Goal: Complete application form: Complete application form

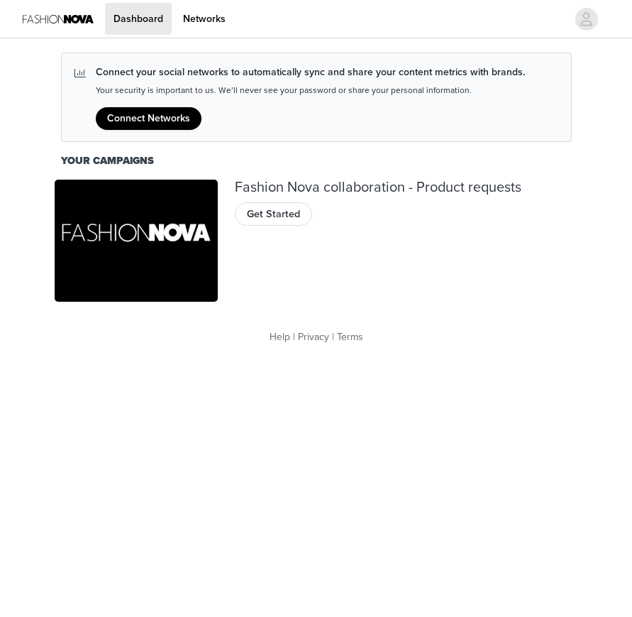
click at [272, 215] on span "Get Started" at bounding box center [273, 214] width 53 height 16
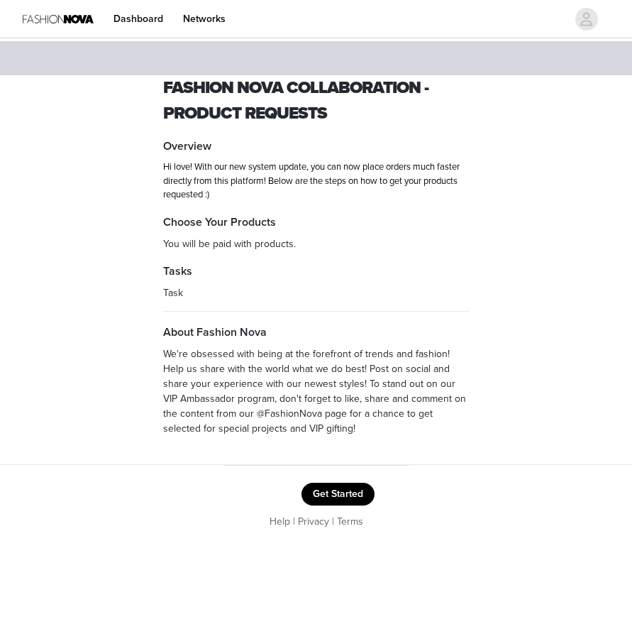
click at [324, 498] on button "Get Started" at bounding box center [338, 493] width 73 height 23
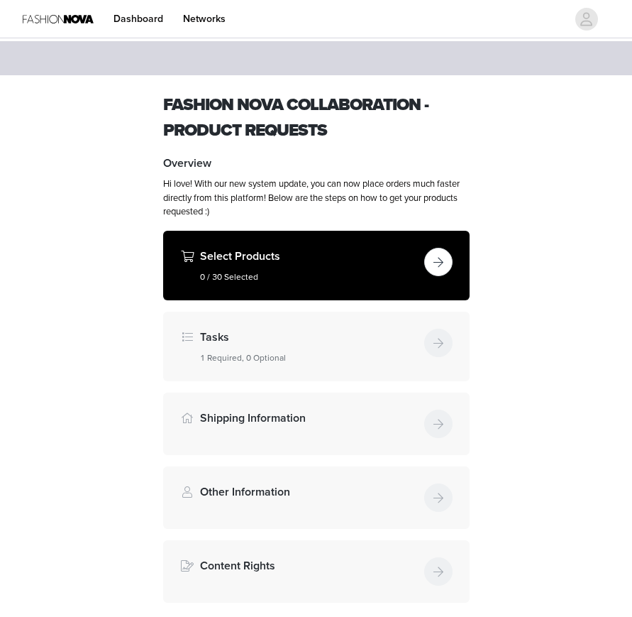
click at [322, 285] on div "Select Products 0 / 30 Selected" at bounding box center [316, 266] width 306 height 70
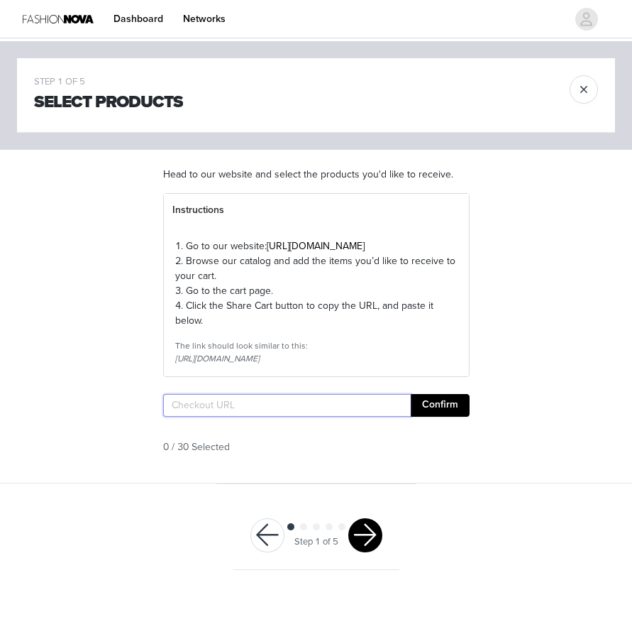
click at [270, 416] on input "text" at bounding box center [287, 405] width 248 height 23
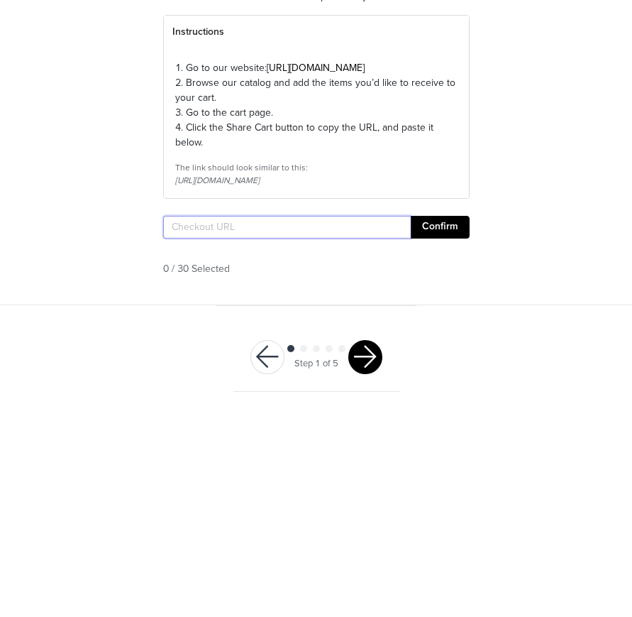
click at [179, 394] on input "text" at bounding box center [287, 405] width 248 height 23
paste input "[URL][DOMAIN_NAME]"
type input "[URL][DOMAIN_NAME]"
click at [441, 394] on button "Confirm" at bounding box center [440, 405] width 59 height 23
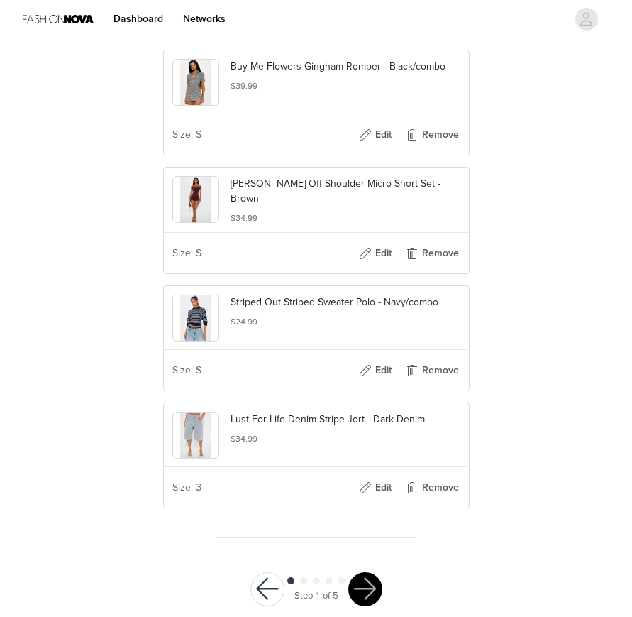
scroll to position [101, 0]
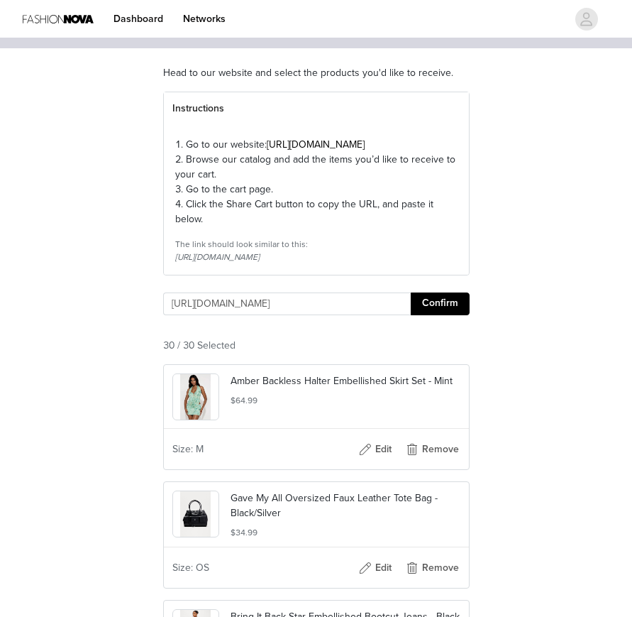
click at [362, 515] on html "Dashboard Networks STEP 1 OF 5 Select Products Head to our website and select t…" at bounding box center [316, 207] width 632 height 617
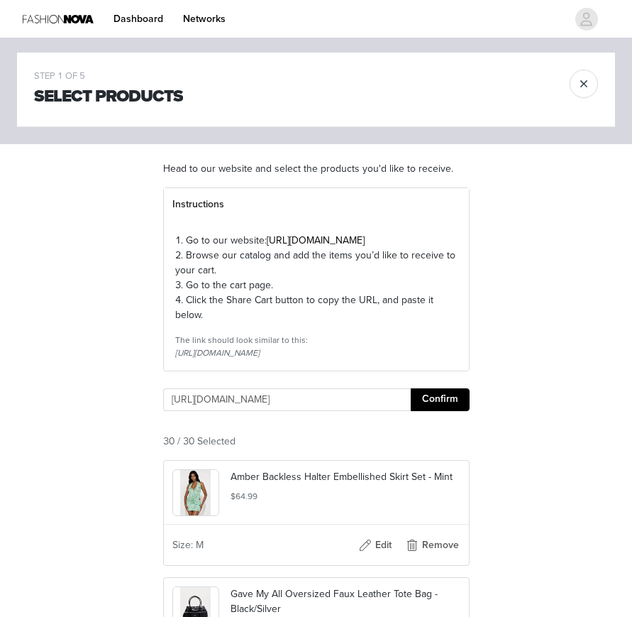
scroll to position [0, 0]
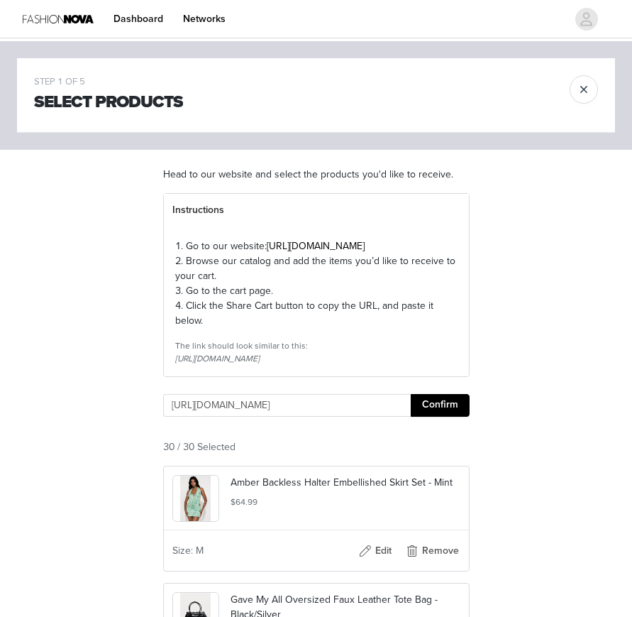
click at [436, 416] on button "Confirm" at bounding box center [440, 405] width 59 height 23
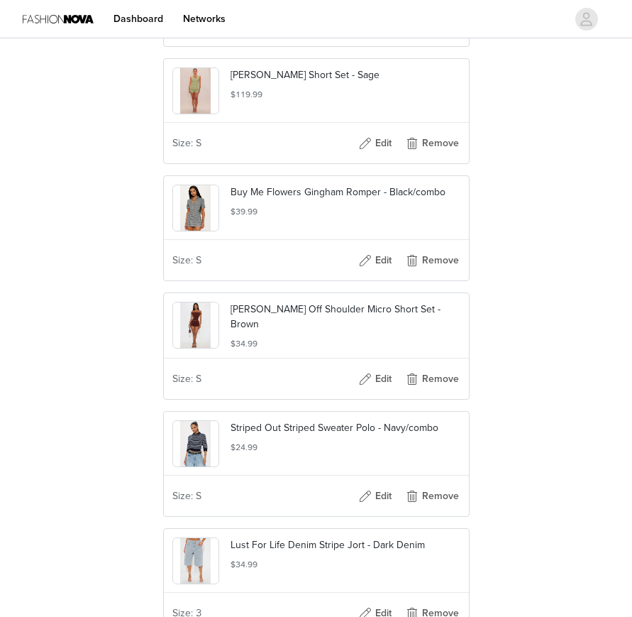
scroll to position [3468, 0]
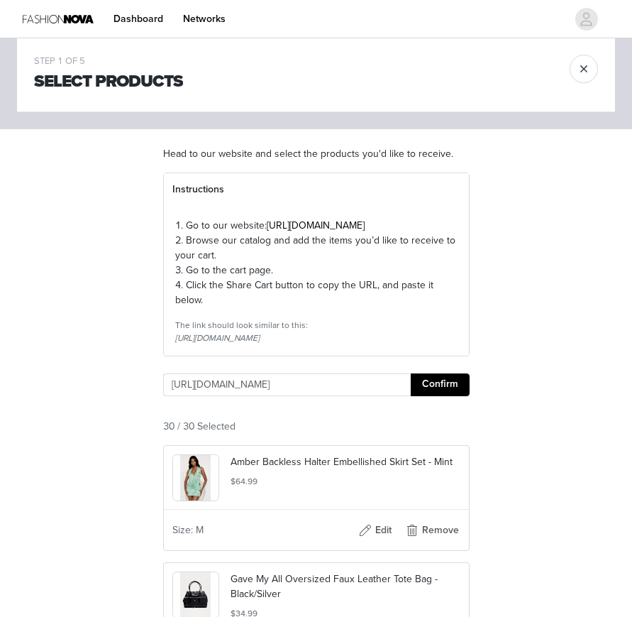
scroll to position [0, 0]
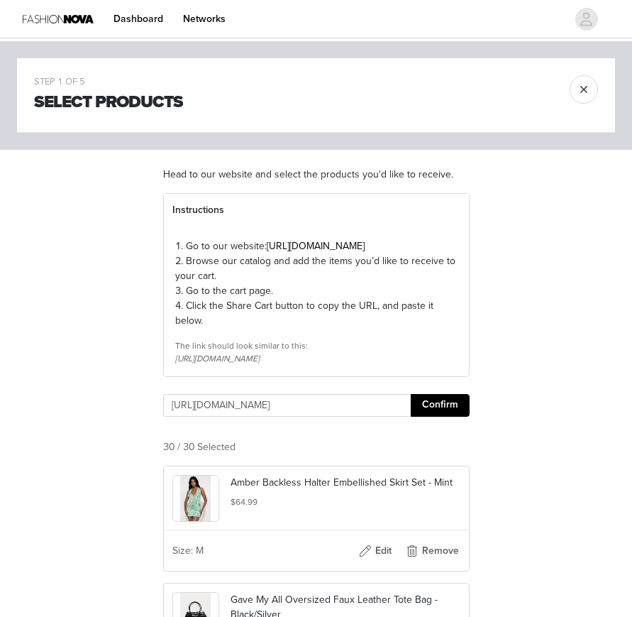
click at [586, 90] on button "button" at bounding box center [584, 89] width 28 height 28
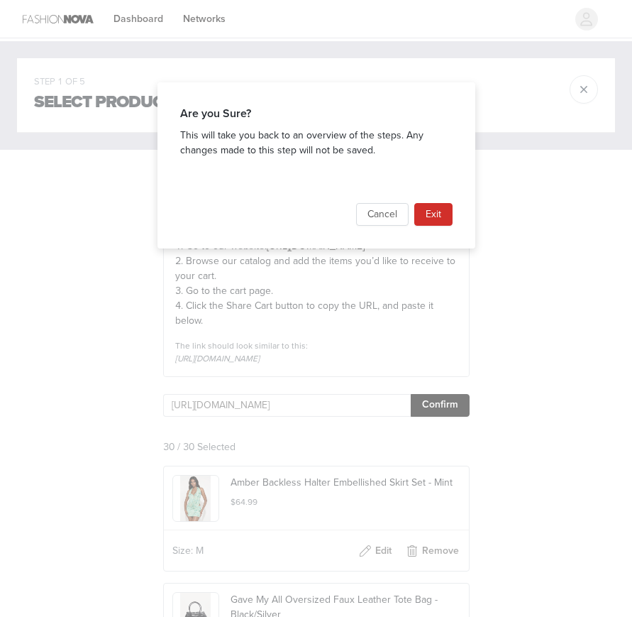
click at [372, 209] on button "Cancel" at bounding box center [382, 214] width 52 height 23
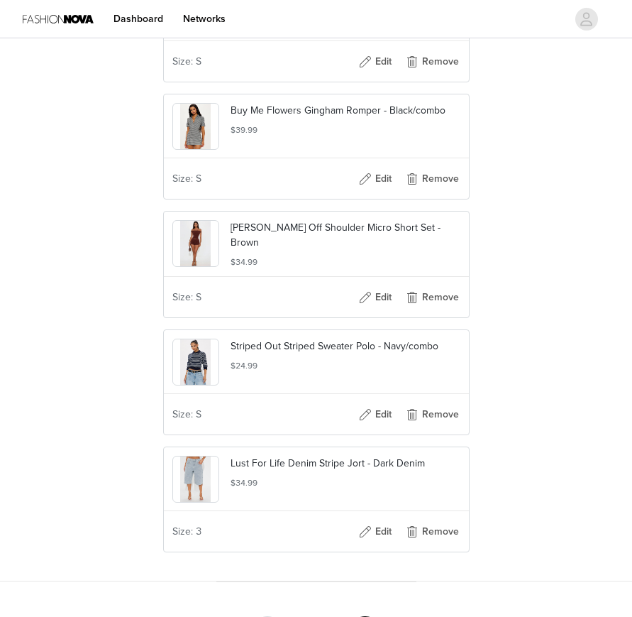
scroll to position [3468, 0]
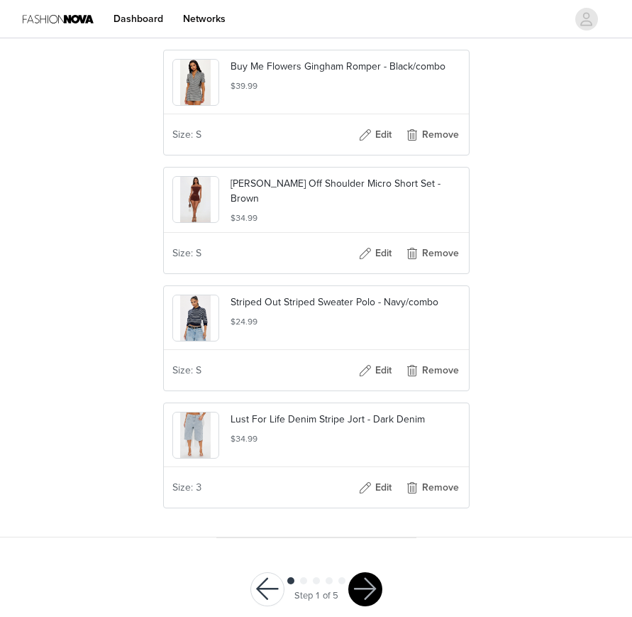
click at [382, 607] on div "Step 1 of 5" at bounding box center [316, 589] width 166 height 69
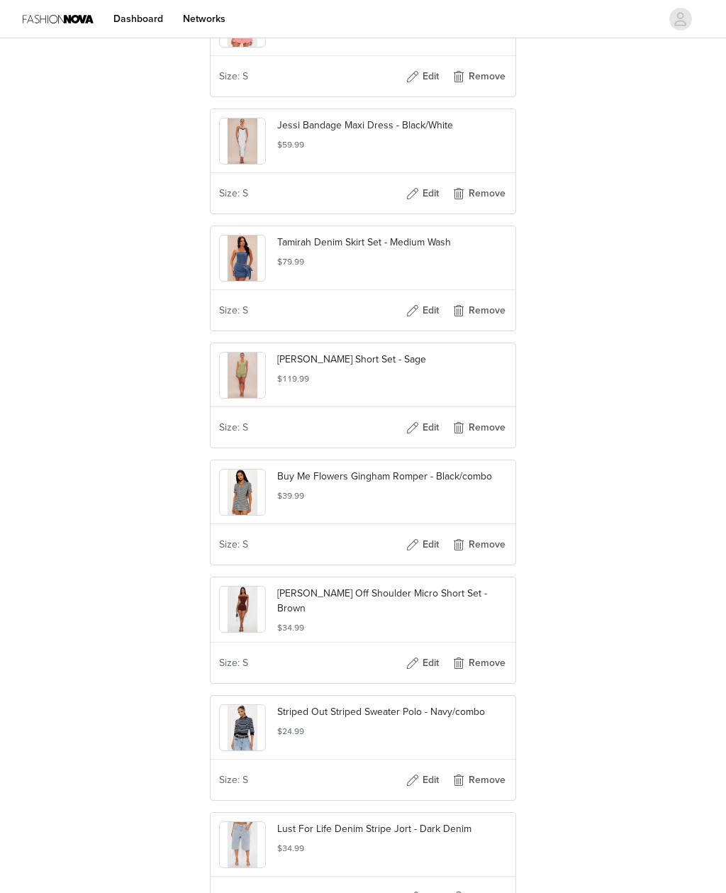
scroll to position [3191, 0]
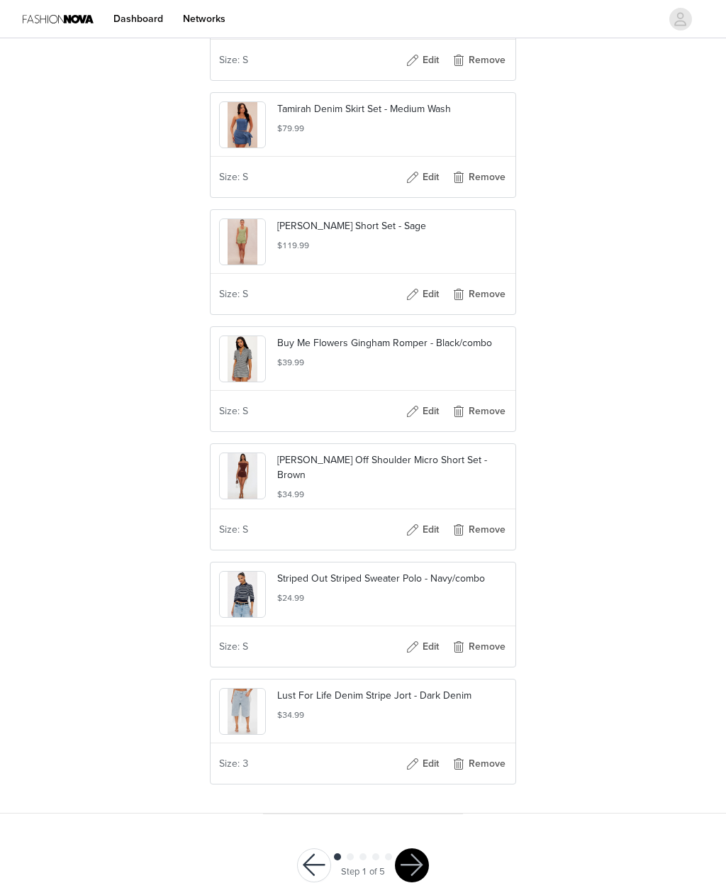
click at [308, 616] on button "button" at bounding box center [314, 866] width 34 height 34
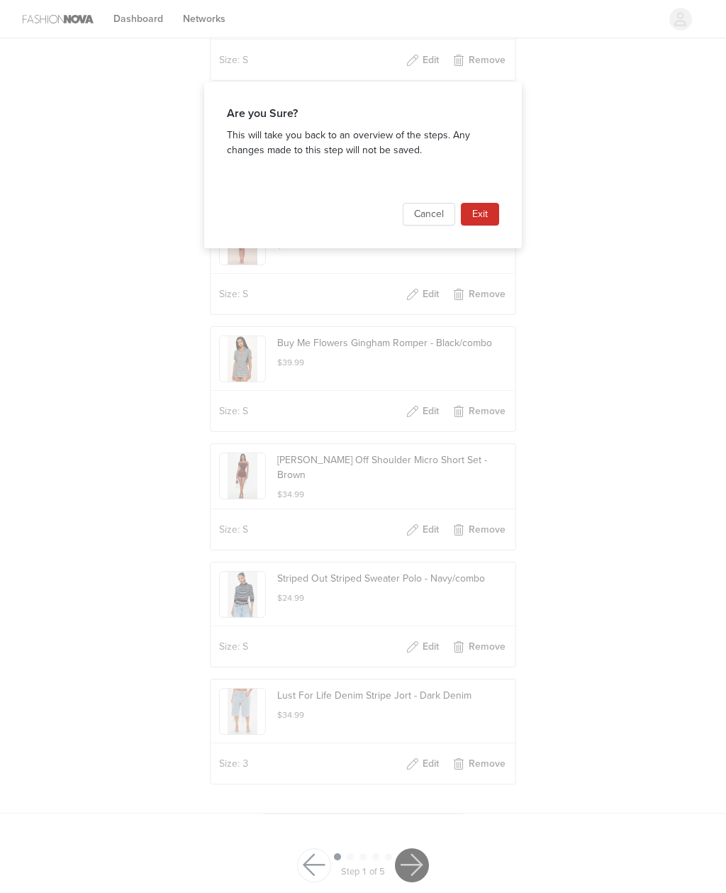
click at [445, 221] on button "Cancel" at bounding box center [429, 214] width 52 height 23
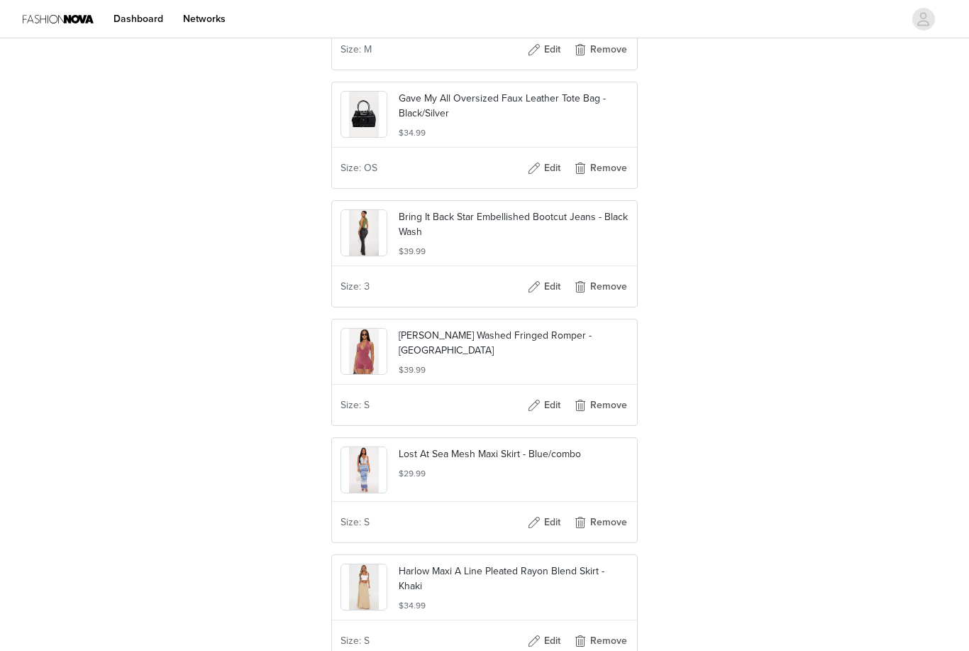
scroll to position [0, 0]
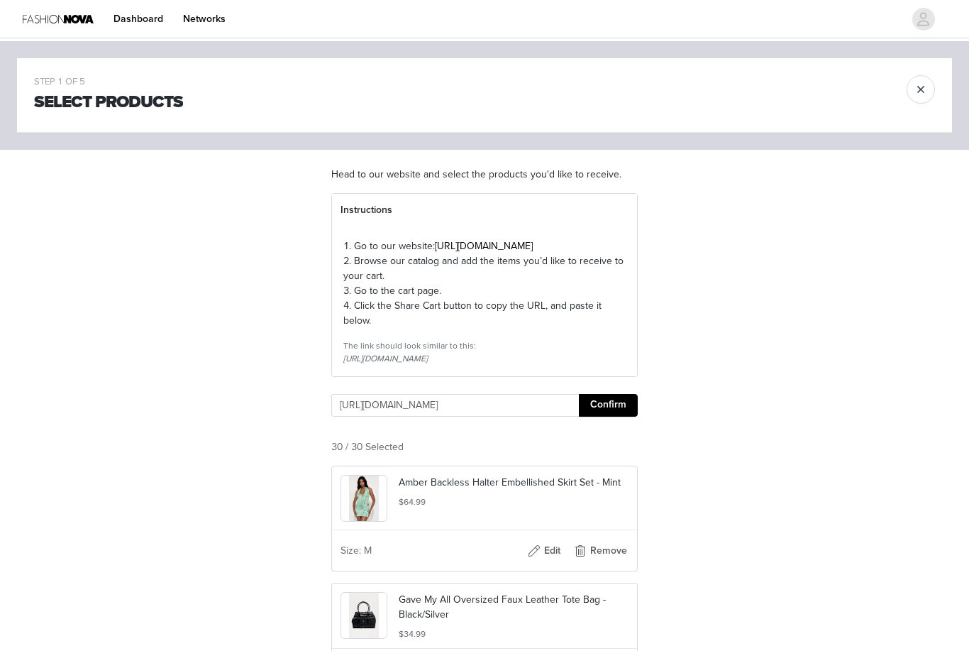
click at [631, 92] on button "button" at bounding box center [921, 89] width 28 height 28
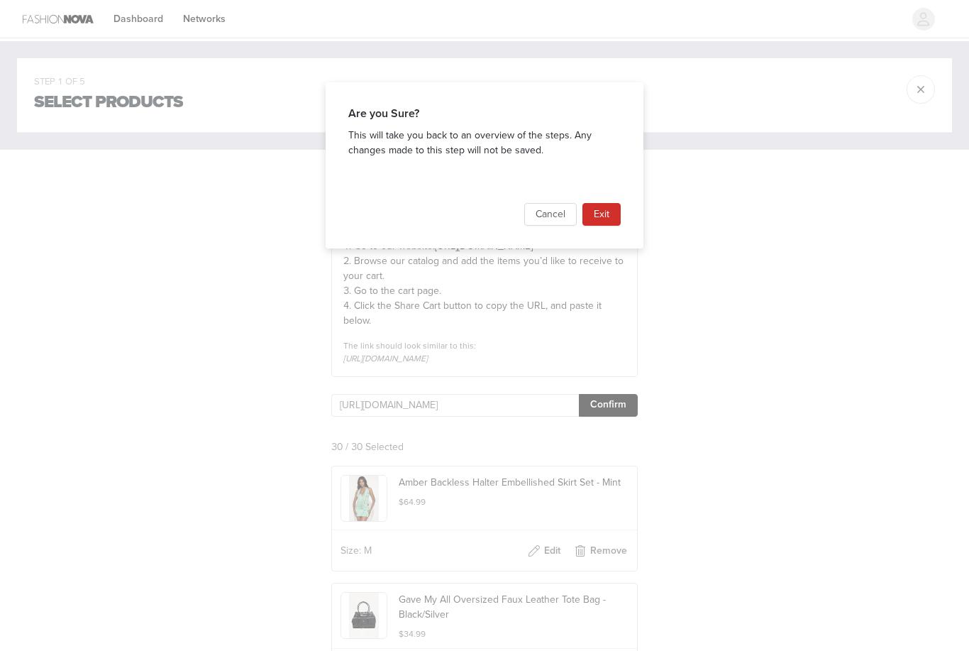
click at [606, 215] on button "Exit" at bounding box center [601, 214] width 38 height 23
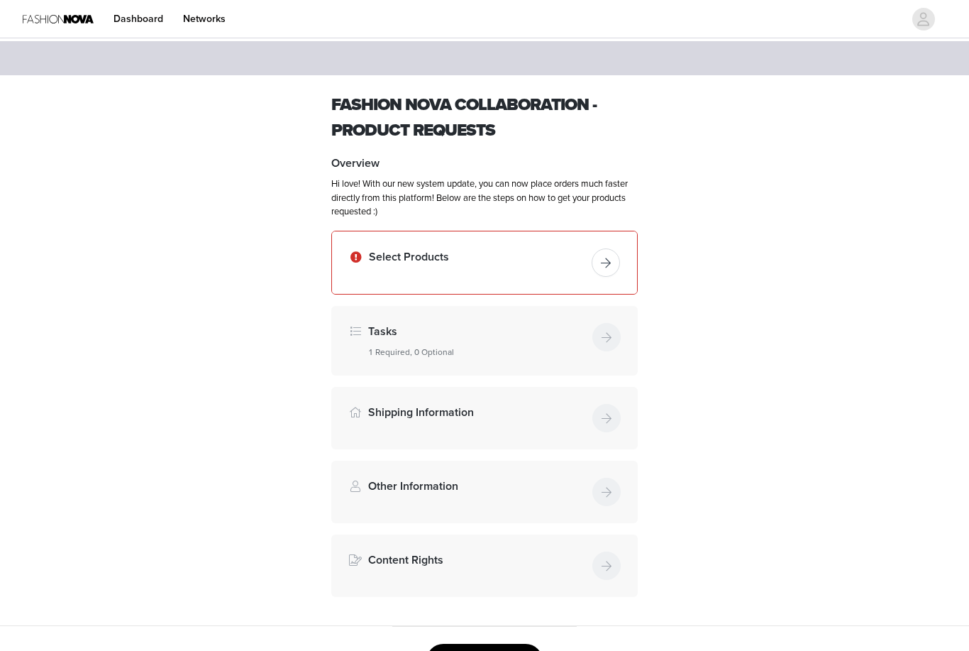
click at [602, 249] on button "button" at bounding box center [606, 262] width 28 height 28
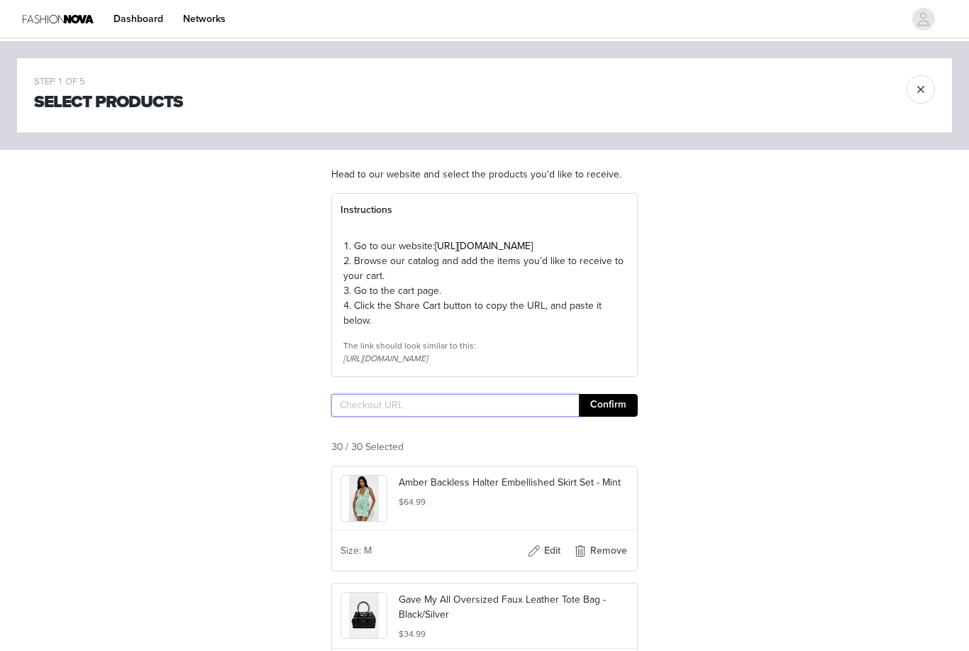
click at [495, 416] on input "text" at bounding box center [455, 405] width 248 height 23
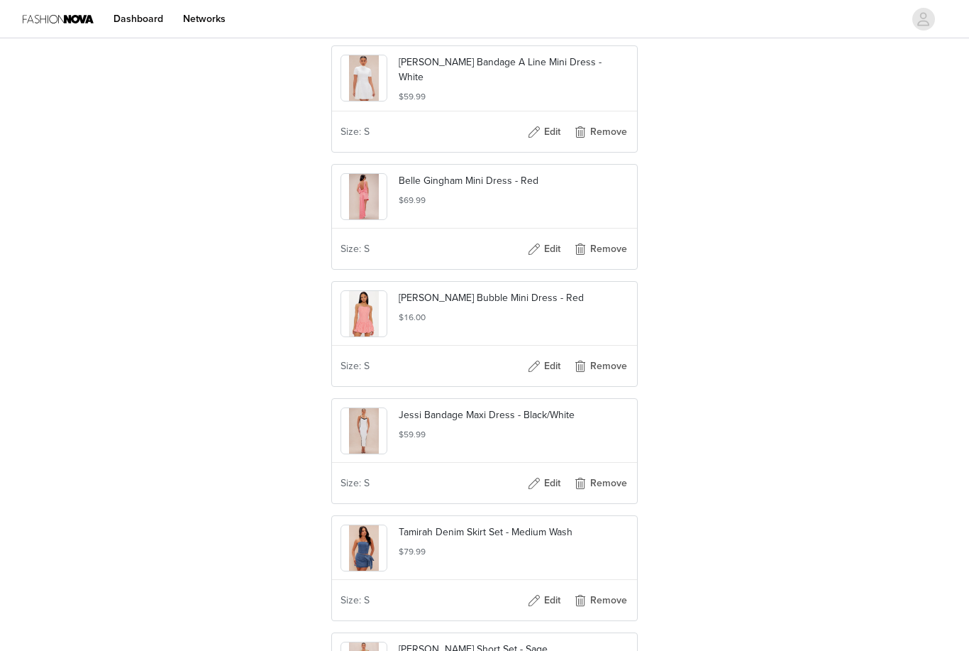
scroll to position [3434, 0]
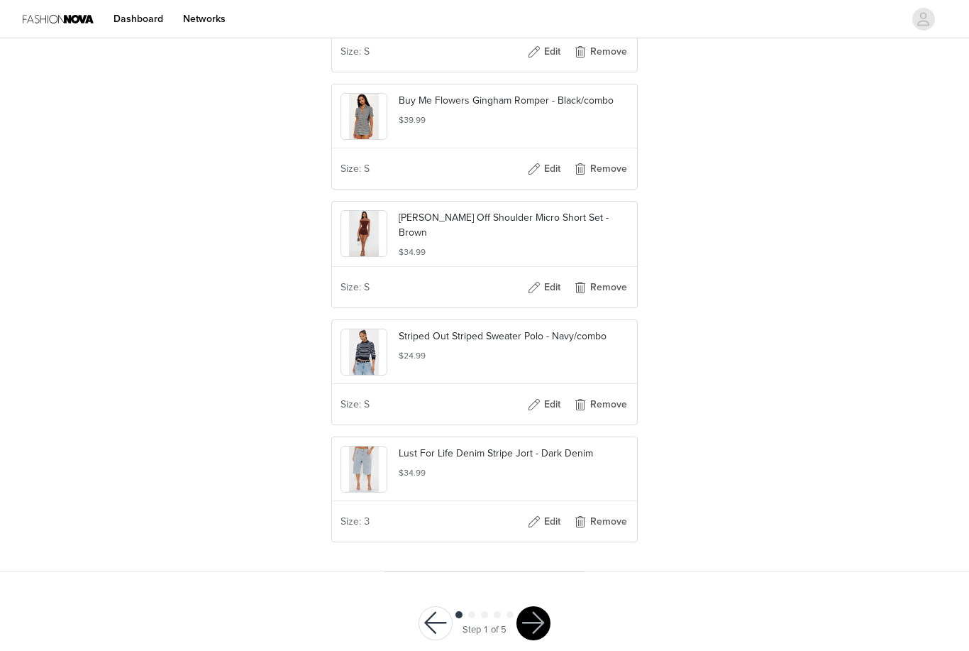
click at [551, 616] on div "Step 1 of 5" at bounding box center [485, 623] width 166 height 69
click at [555, 533] on button "Edit" at bounding box center [543, 521] width 57 height 23
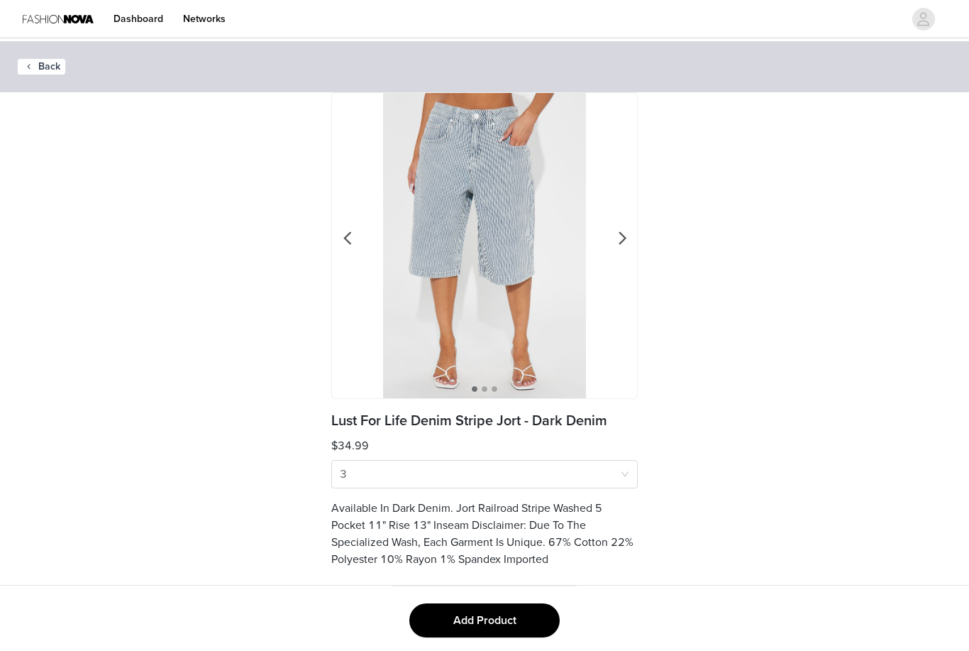
scroll to position [4, 0]
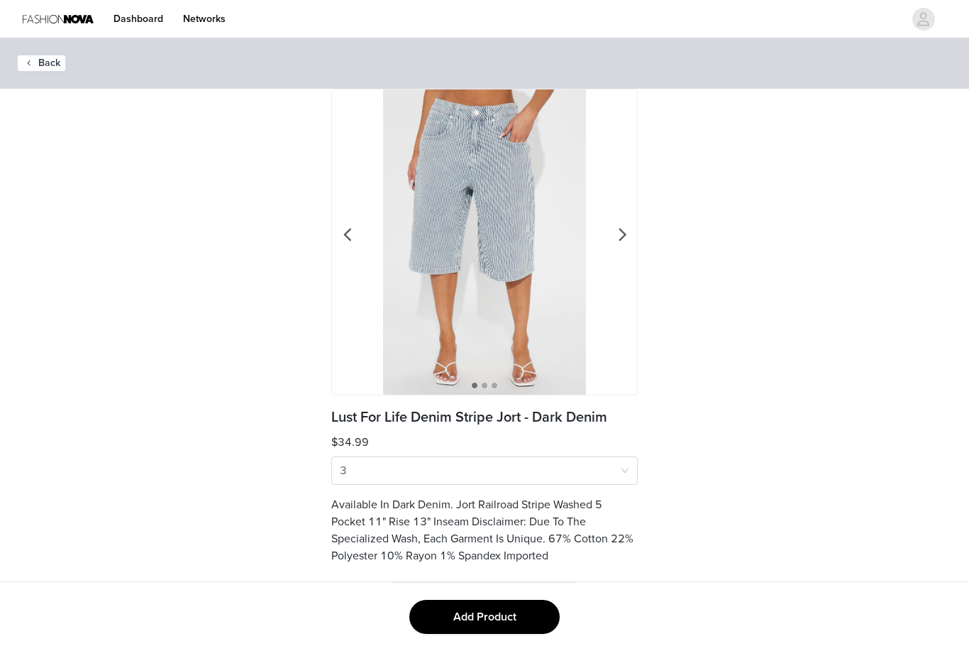
click at [530, 611] on button "Add Product" at bounding box center [484, 616] width 150 height 34
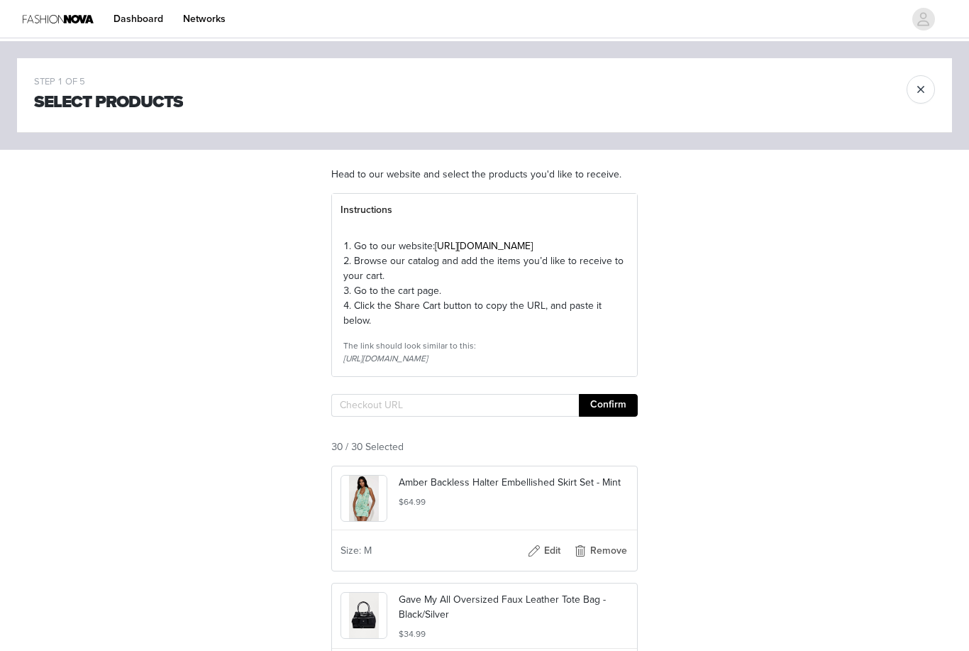
click at [546, 562] on button "Edit" at bounding box center [543, 550] width 57 height 23
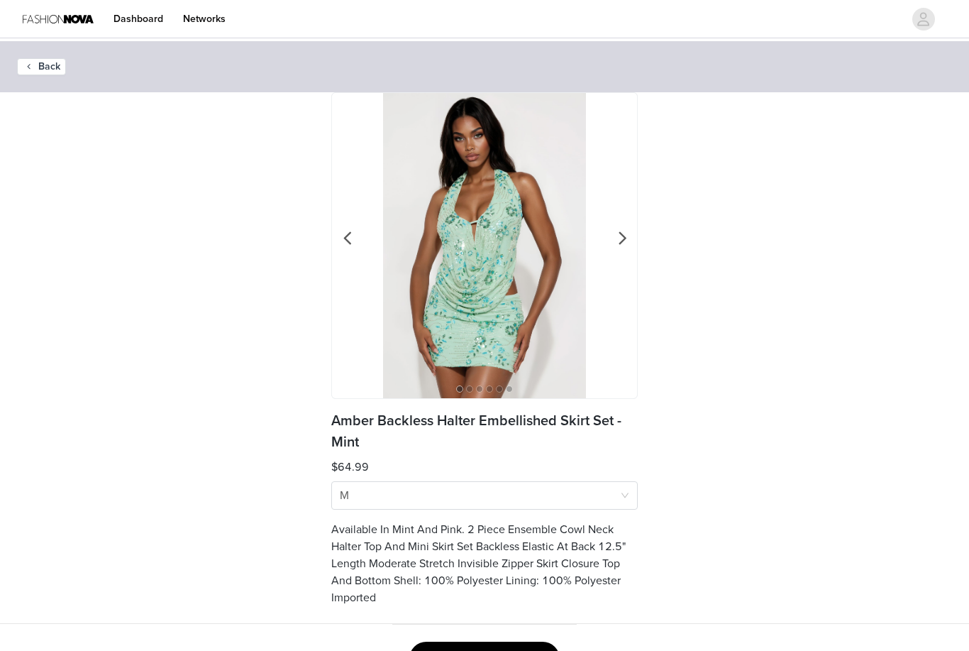
scroll to position [42, 0]
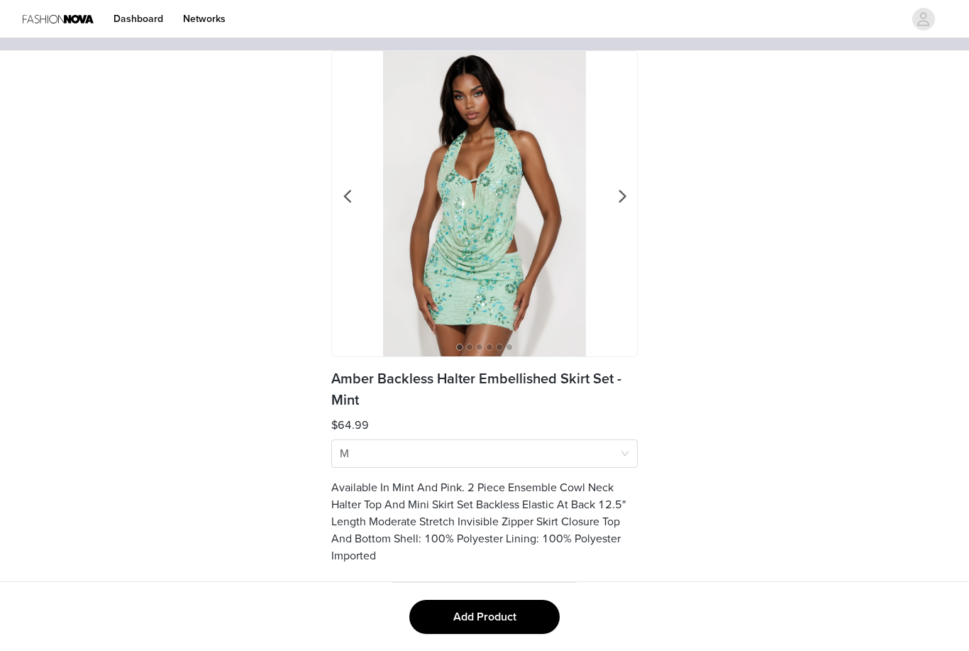
click at [504, 597] on footer "Add Product" at bounding box center [484, 616] width 184 height 69
click at [628, 455] on icon "icon: down" at bounding box center [625, 453] width 9 height 9
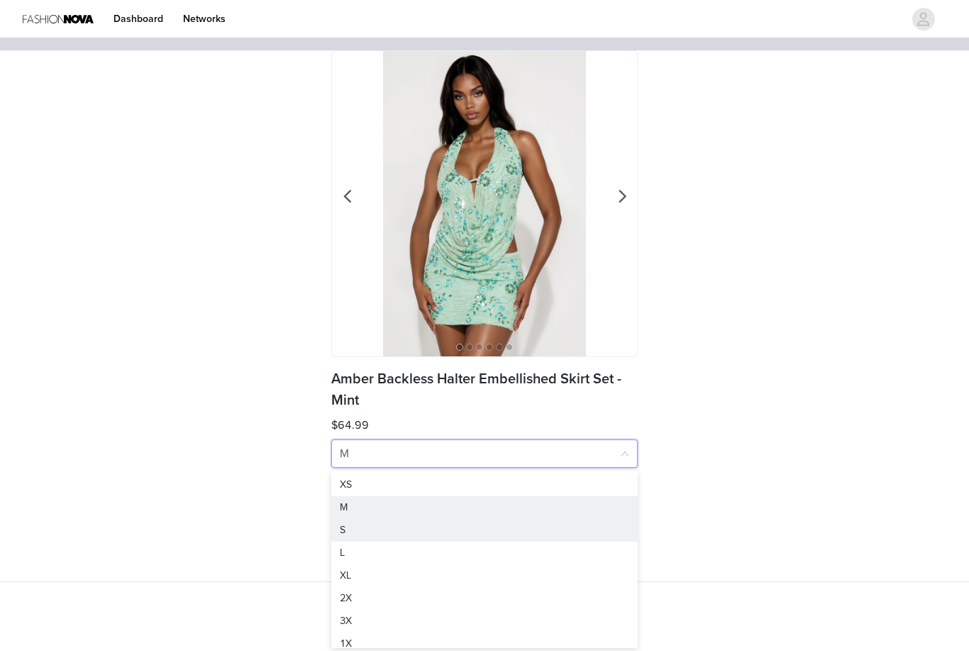
click at [468, 534] on div "S" at bounding box center [484, 530] width 289 height 16
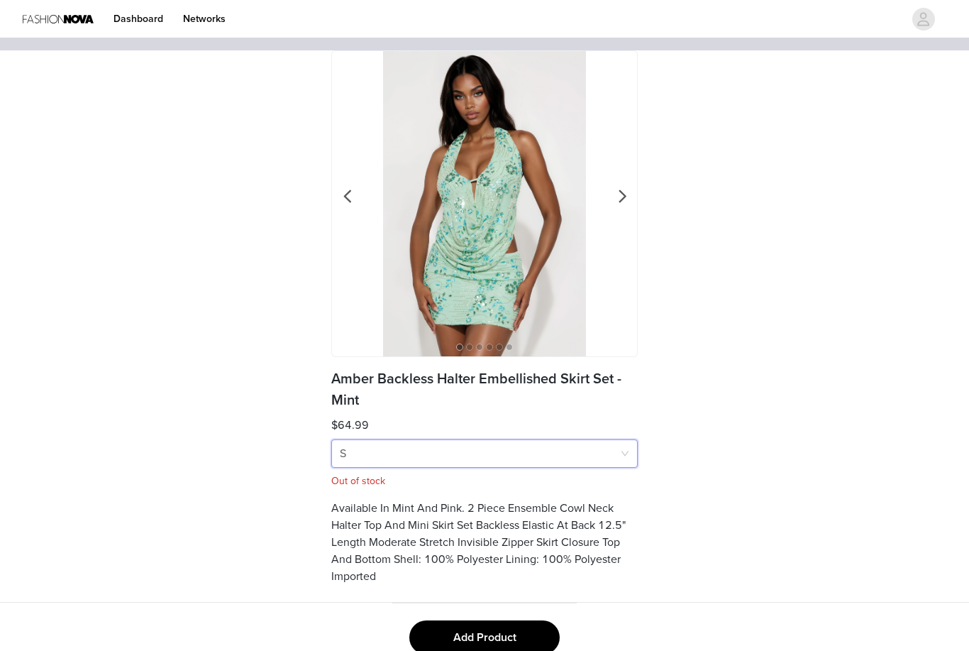
click at [519, 464] on div "Size S" at bounding box center [480, 453] width 280 height 27
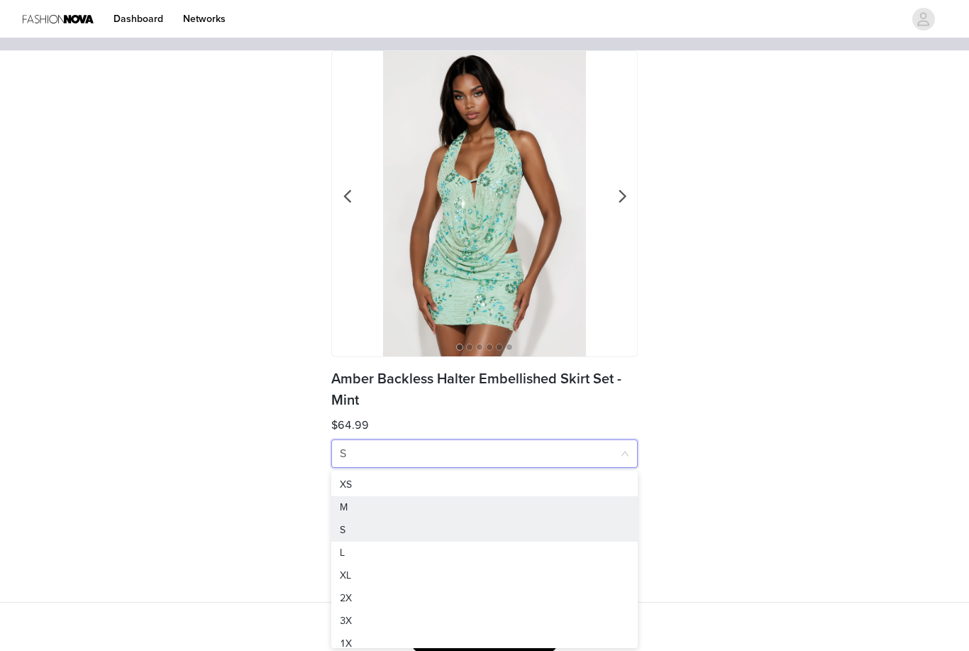
click at [451, 501] on div "M" at bounding box center [484, 507] width 289 height 16
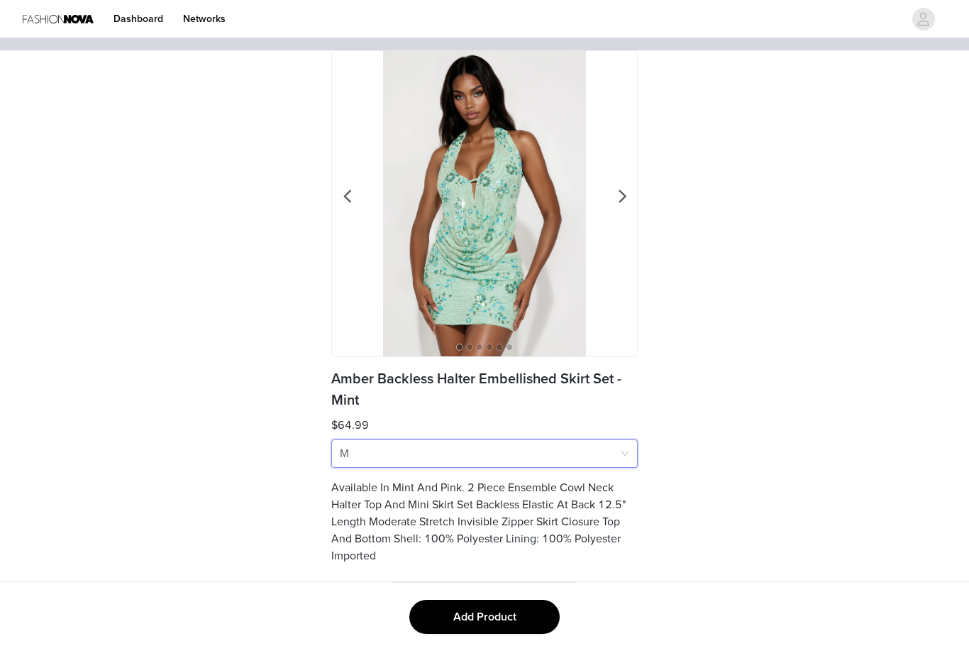
click at [493, 609] on button "Add Product" at bounding box center [484, 616] width 150 height 34
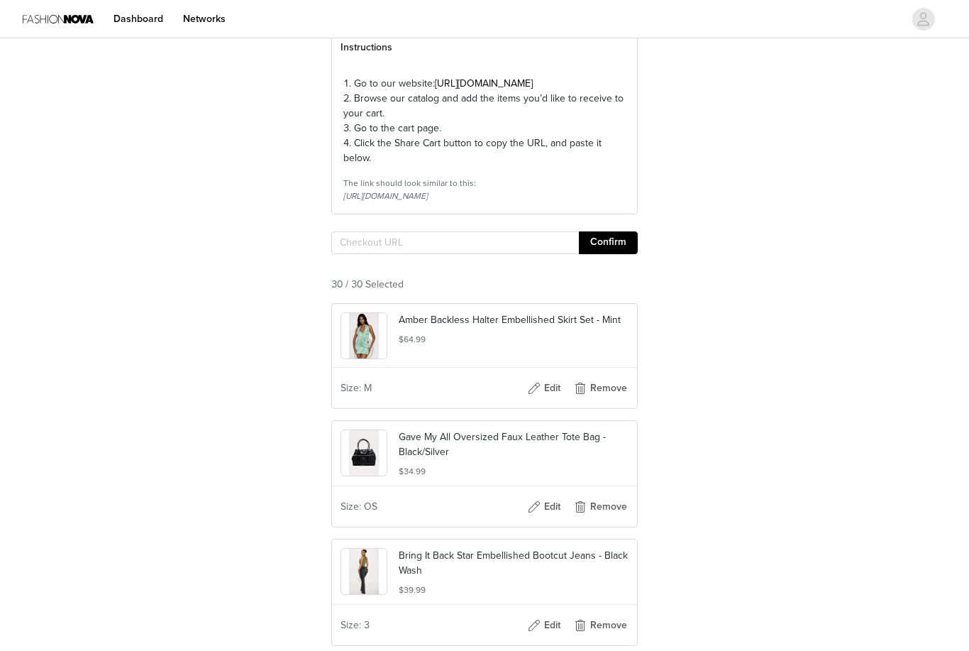
scroll to position [173, 0]
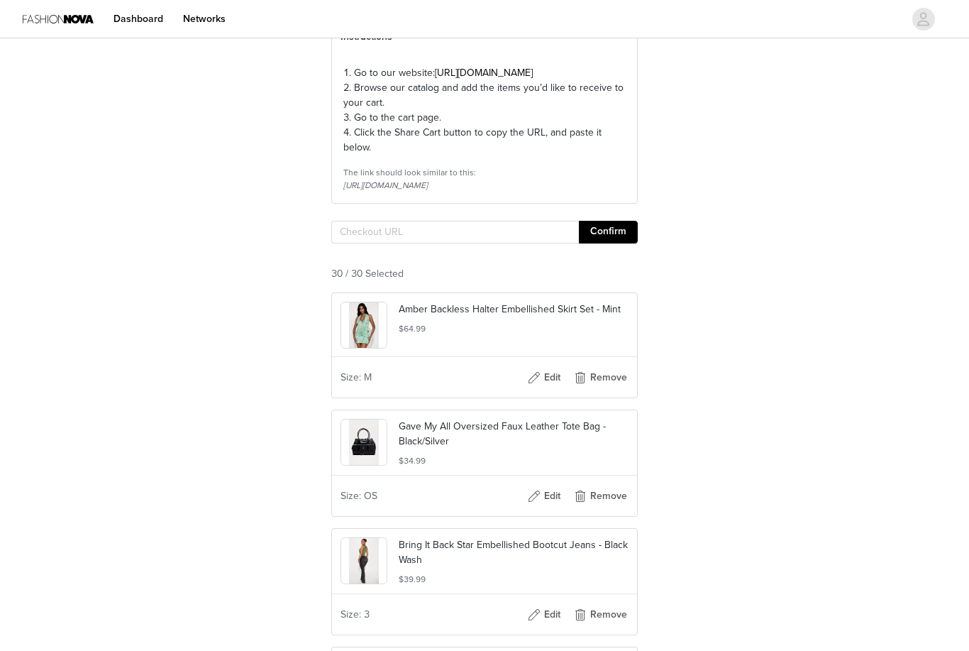
click at [624, 243] on button "Confirm" at bounding box center [608, 232] width 59 height 23
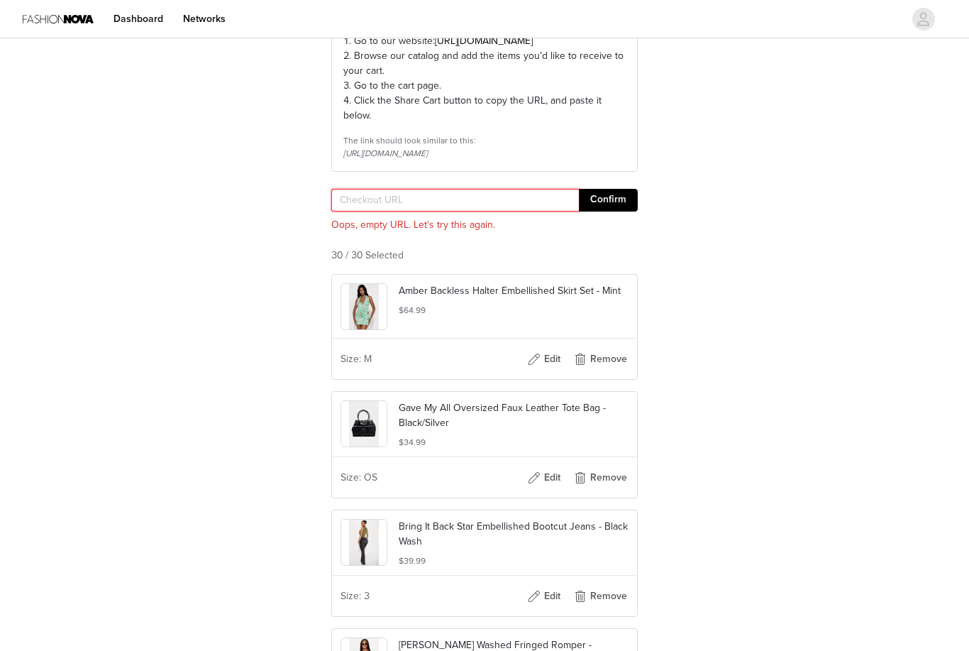
scroll to position [0, 0]
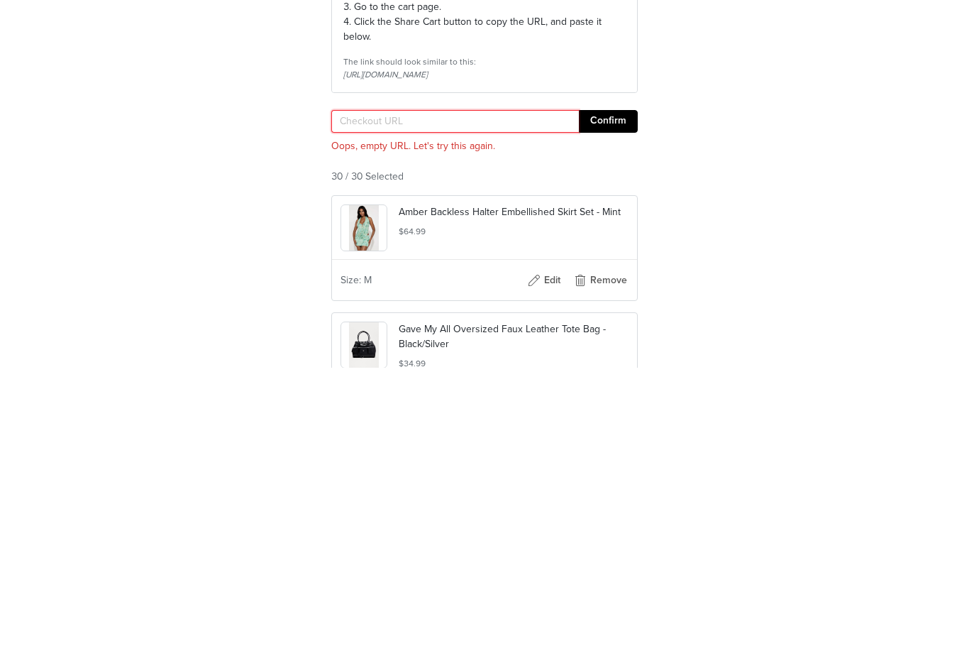
click at [451, 394] on input "text" at bounding box center [455, 405] width 248 height 23
paste input "[URL][DOMAIN_NAME]"
type input "[URL][DOMAIN_NAME]"
click at [622, 394] on button "Confirm" at bounding box center [608, 405] width 59 height 23
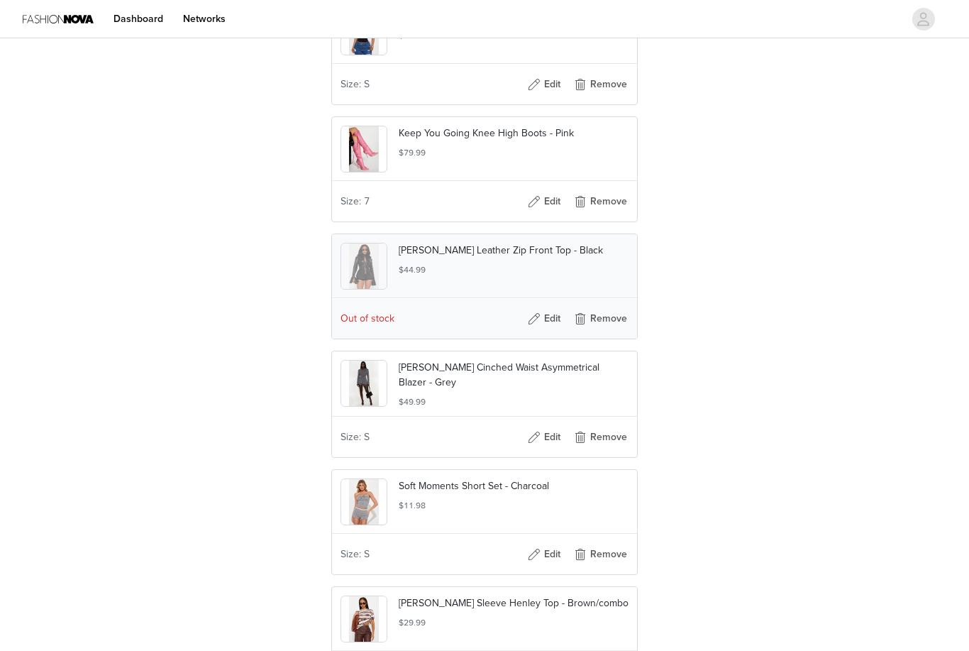
scroll to position [1823, 0]
click at [607, 329] on button "Remove" at bounding box center [600, 317] width 57 height 23
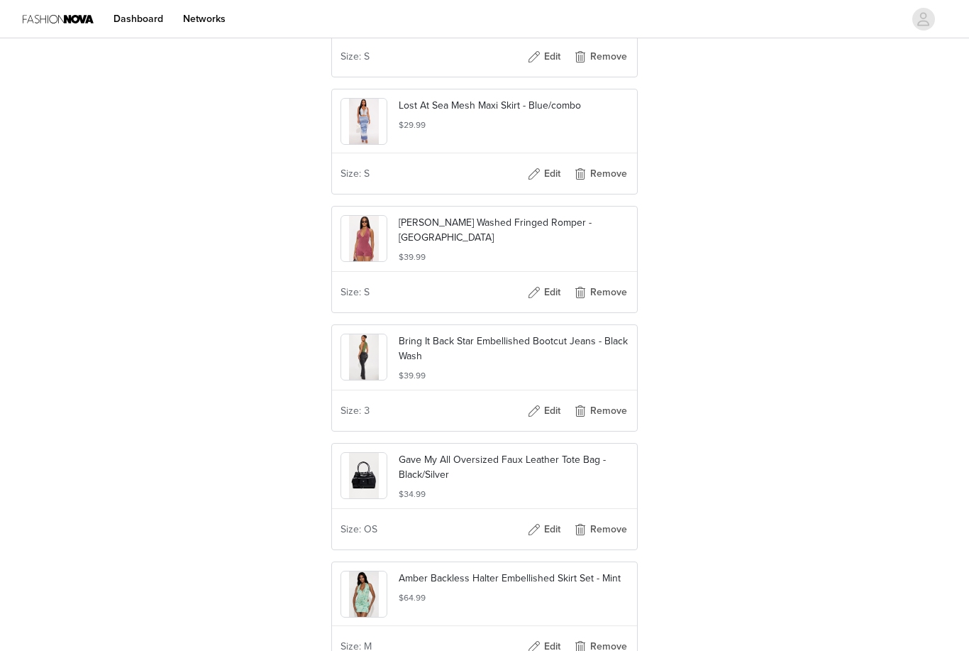
scroll to position [3434, 0]
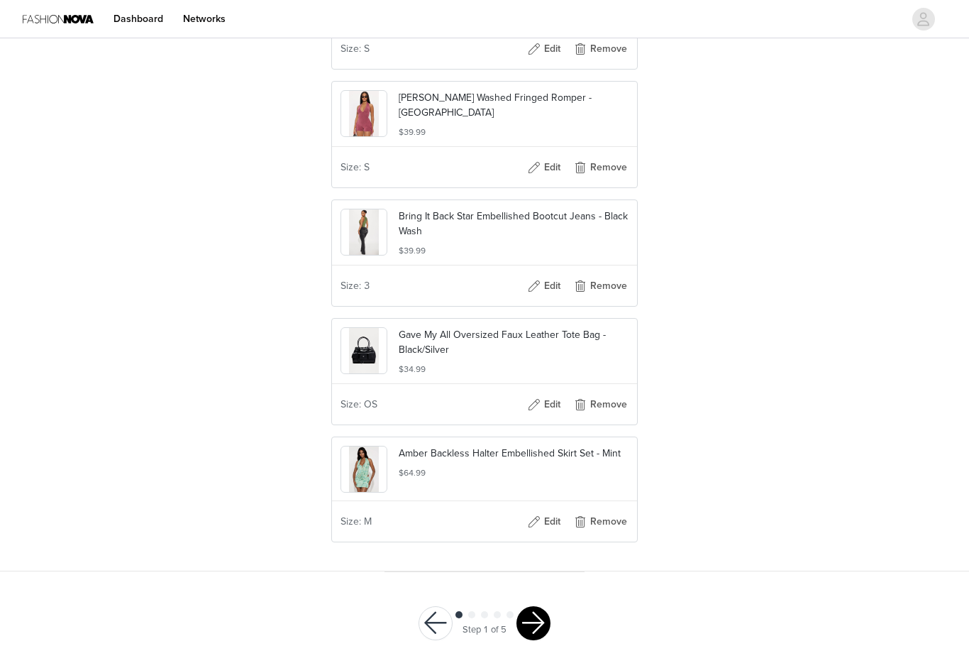
click at [537, 616] on button "button" at bounding box center [533, 623] width 34 height 34
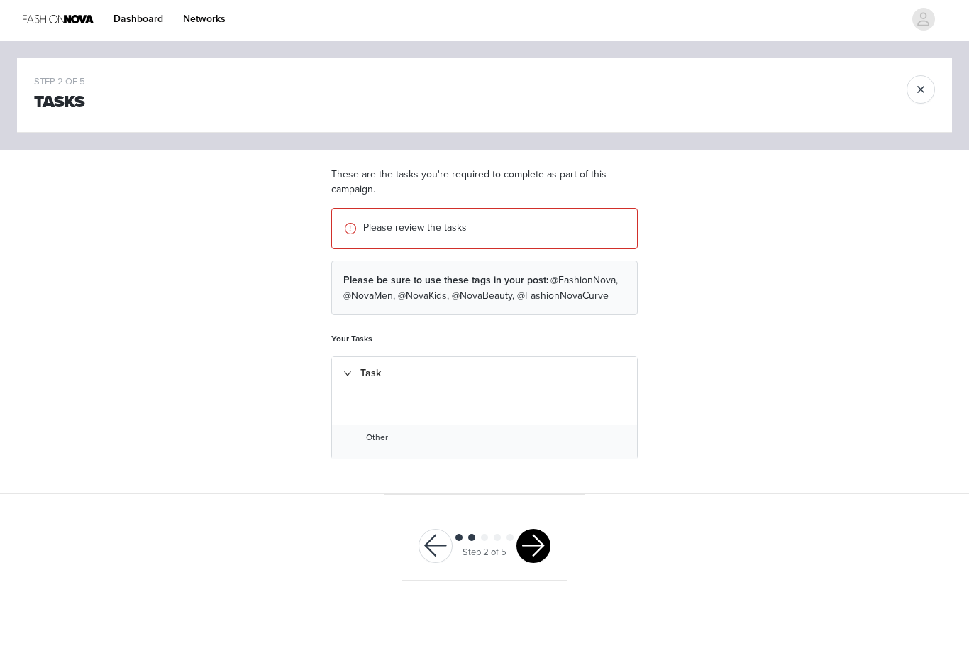
click at [353, 374] on div "Task" at bounding box center [484, 373] width 305 height 33
click at [543, 507] on button "button" at bounding box center [533, 511] width 34 height 34
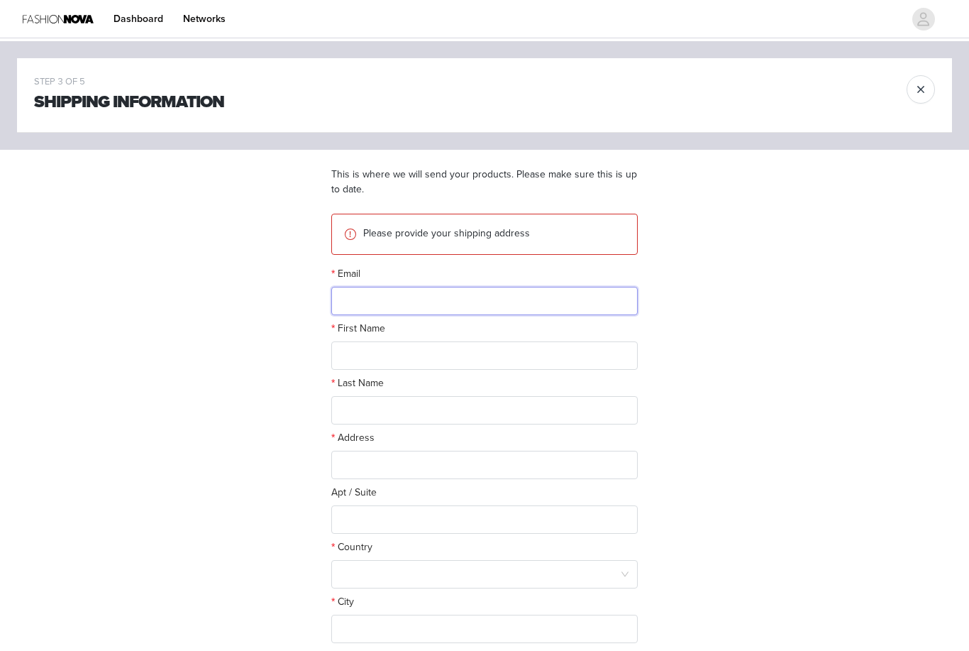
click at [474, 295] on input "text" at bounding box center [484, 301] width 306 height 28
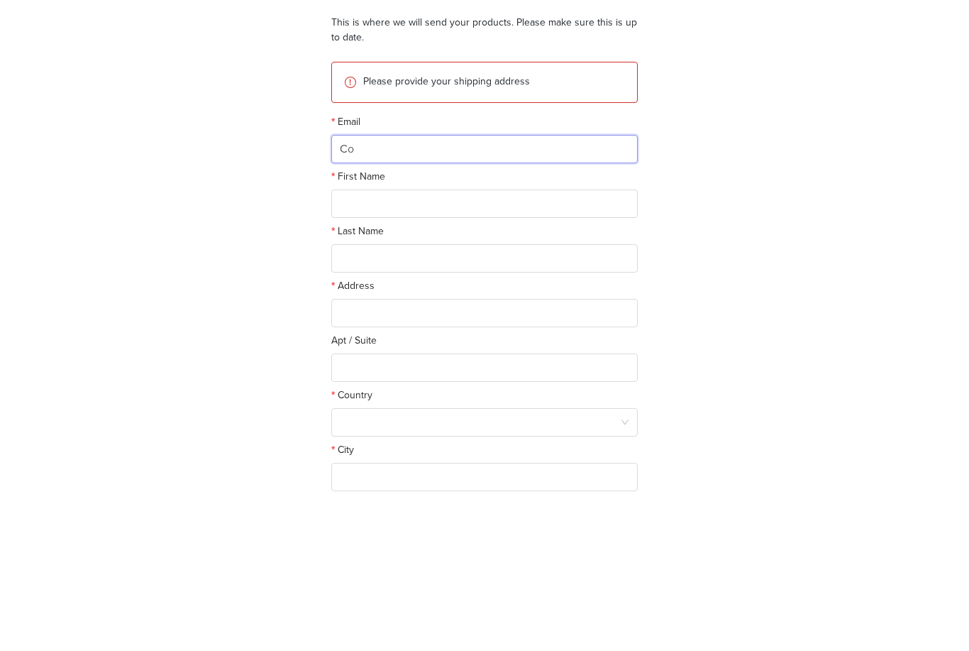
type input "C"
type input "[EMAIL_ADDRESS][DOMAIN_NAME]"
click at [449, 341] on input "text" at bounding box center [484, 355] width 306 height 28
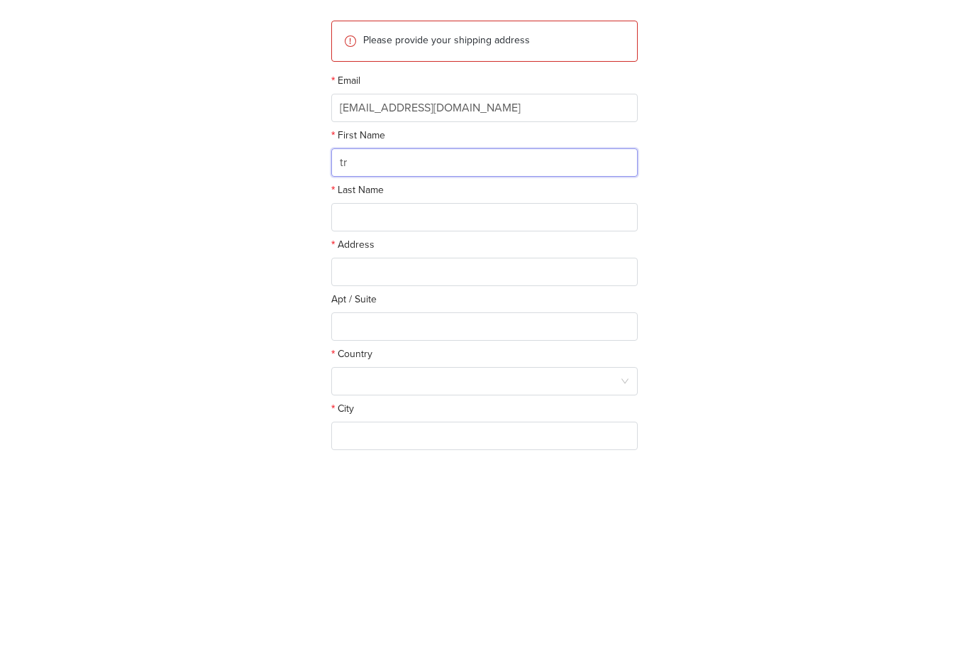
type input "t"
type input "<"
type input "[GEOGRAPHIC_DATA]"
click at [482, 396] on input "text" at bounding box center [484, 410] width 306 height 28
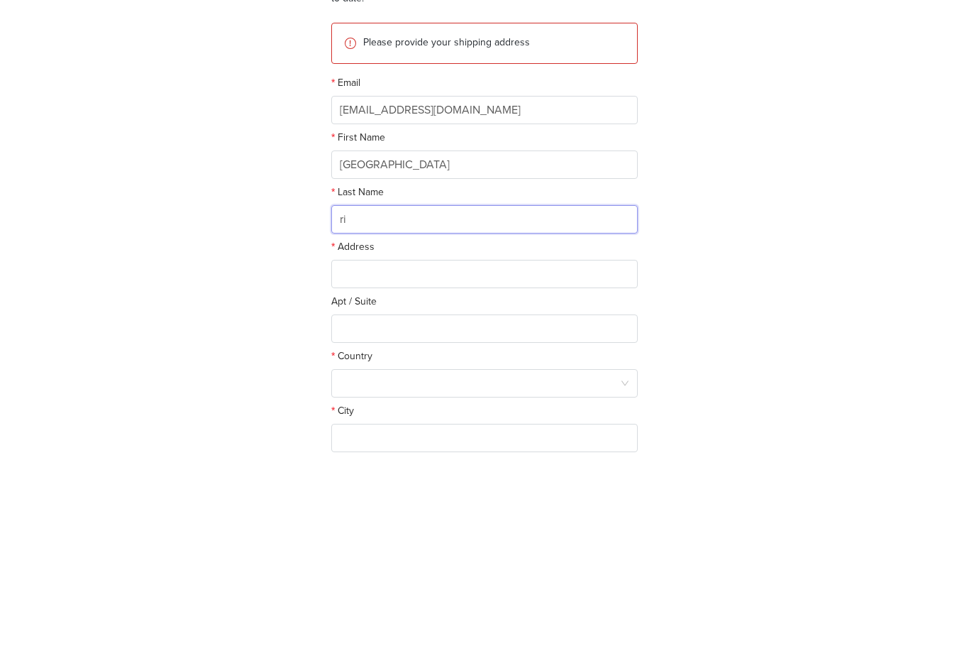
type input "r"
type input "[PERSON_NAME]"
click at [462, 451] on input "text" at bounding box center [484, 465] width 306 height 28
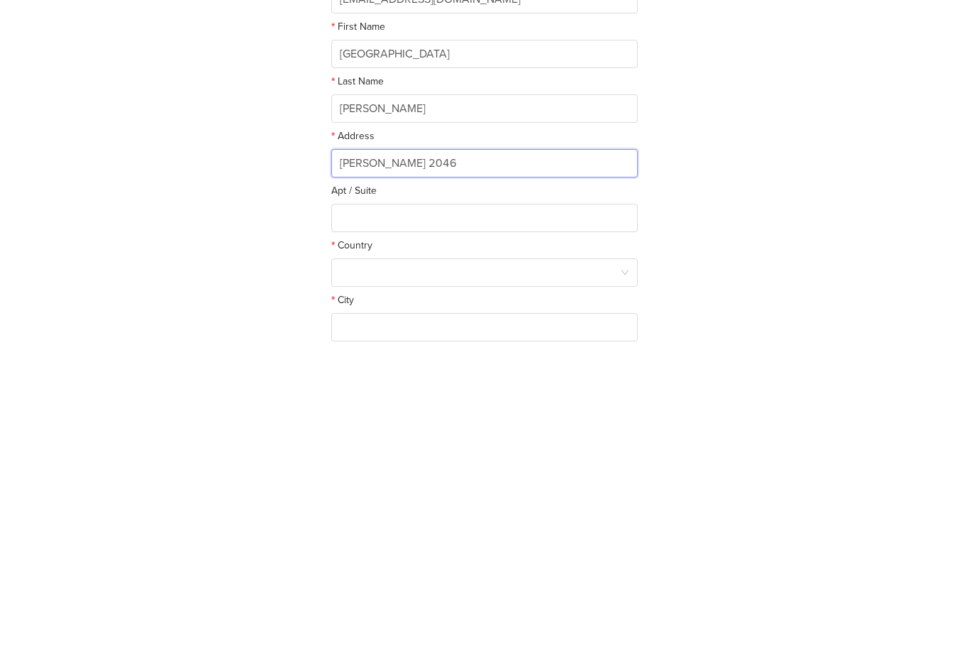
type input "[PERSON_NAME] 2046"
click at [504, 505] on input "text" at bounding box center [484, 519] width 306 height 28
type input "407"
click at [518, 560] on div at bounding box center [480, 573] width 280 height 27
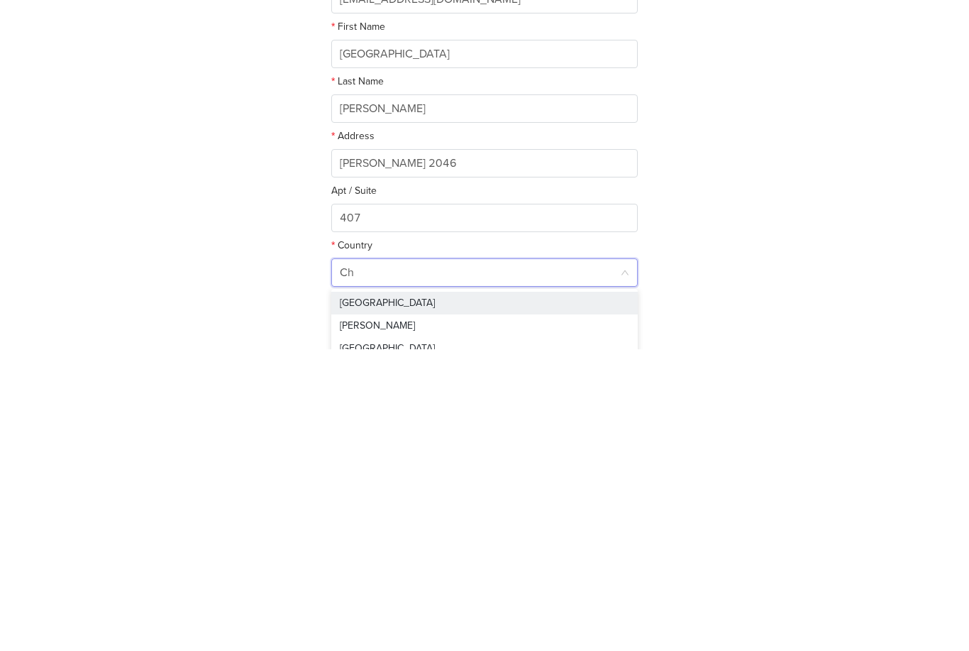
type input "Chi"
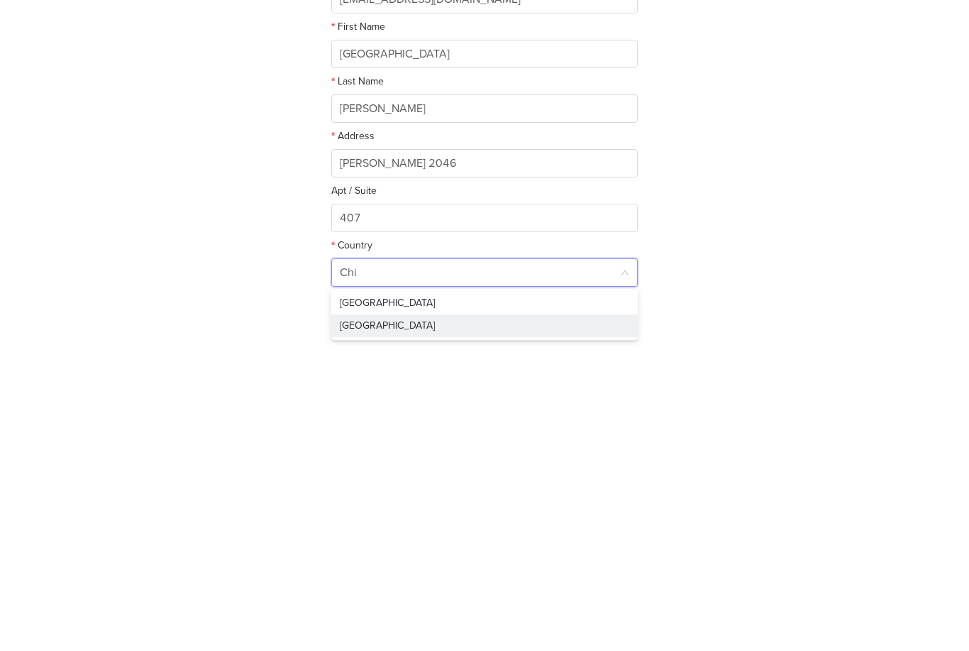
click at [369, 616] on li "[GEOGRAPHIC_DATA]" at bounding box center [484, 627] width 306 height 23
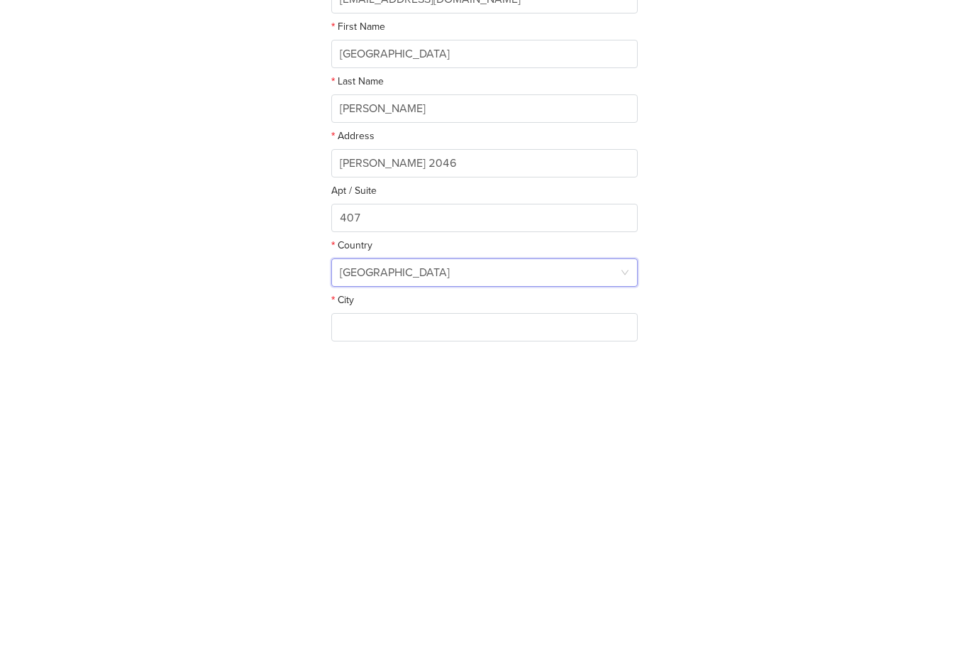
scroll to position [128, 0]
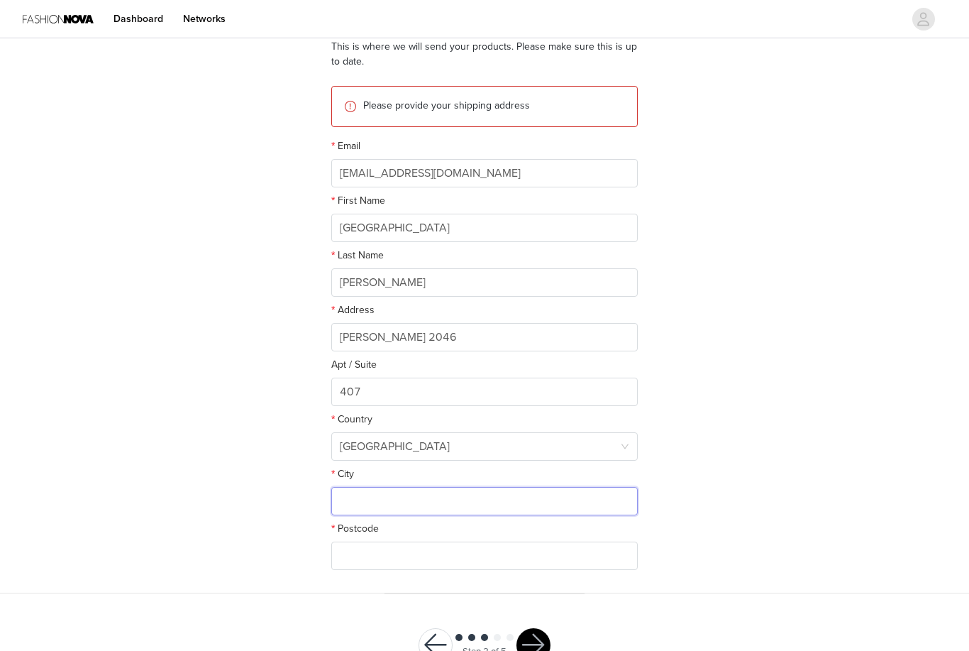
click at [420, 512] on input "text" at bounding box center [484, 501] width 306 height 28
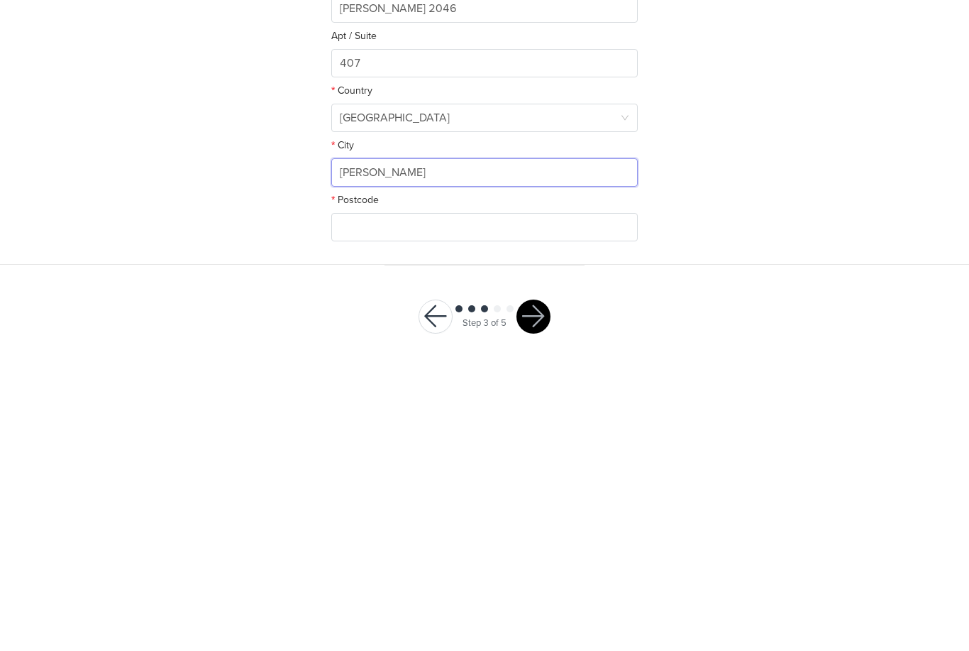
type input "[PERSON_NAME]"
click at [451, 521] on input "text" at bounding box center [484, 535] width 306 height 28
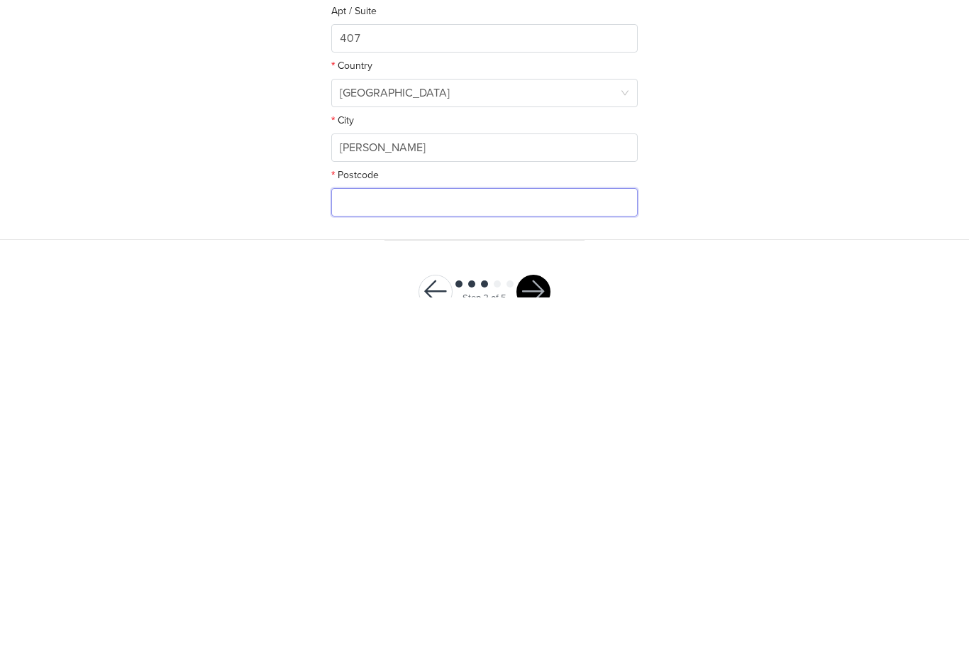
click at [448, 541] on input "text" at bounding box center [484, 555] width 306 height 28
paste input "7500595"
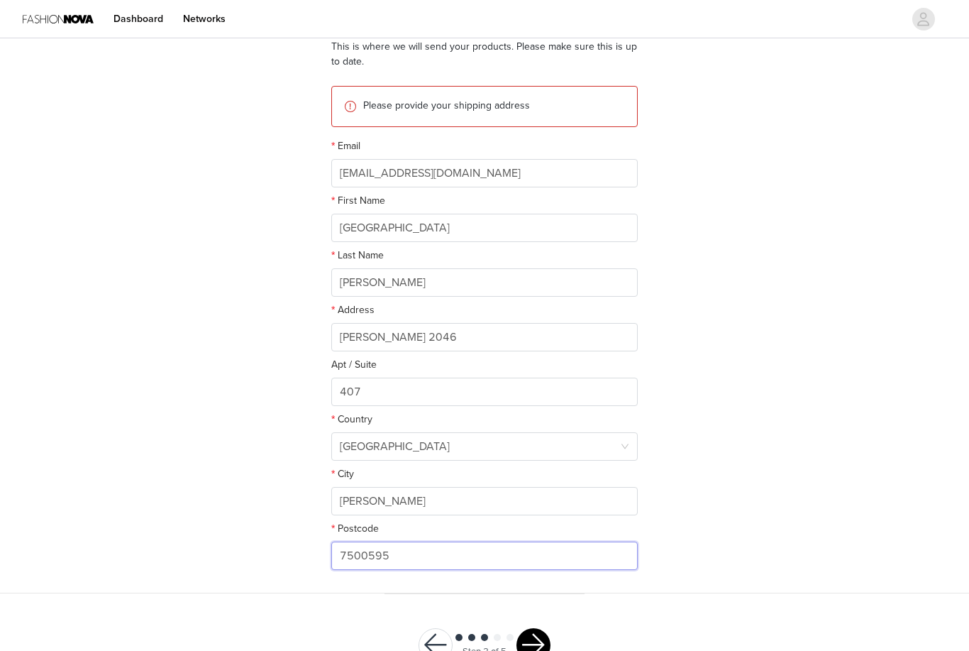
type input "7500595"
click at [480, 340] on input "[PERSON_NAME] 2046" at bounding box center [484, 337] width 306 height 28
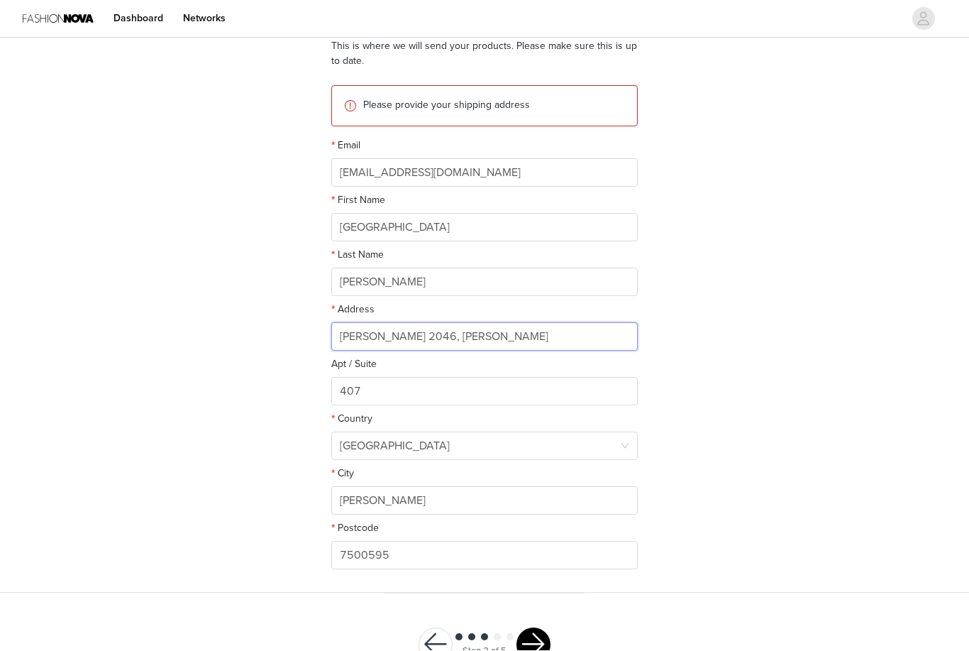
type input "[PERSON_NAME] 2046, [PERSON_NAME]"
click at [539, 616] on button "button" at bounding box center [533, 645] width 34 height 34
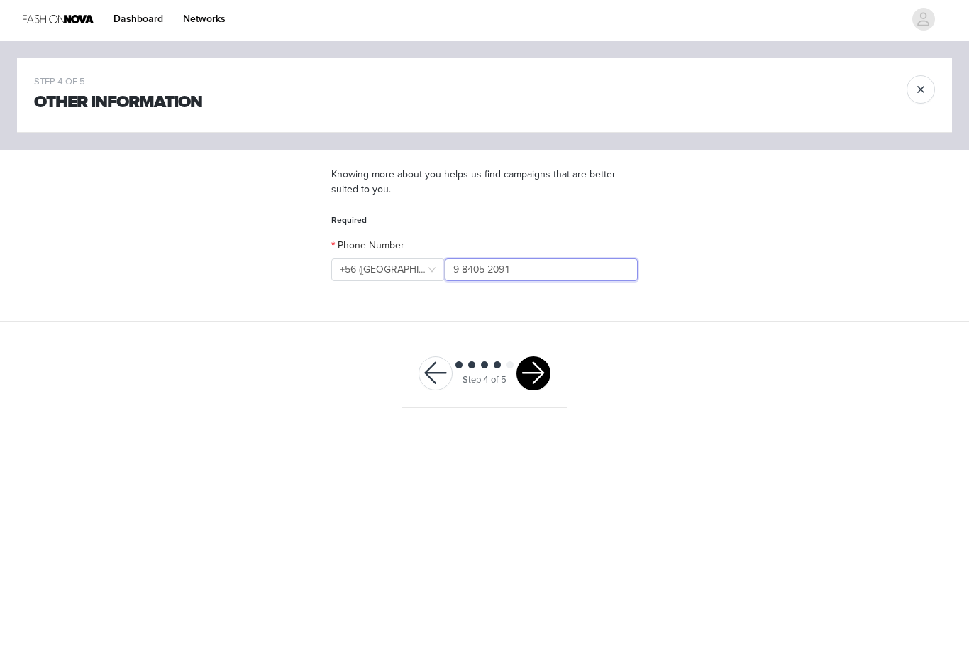
click at [529, 266] on input "9 8405 2091" at bounding box center [541, 269] width 193 height 23
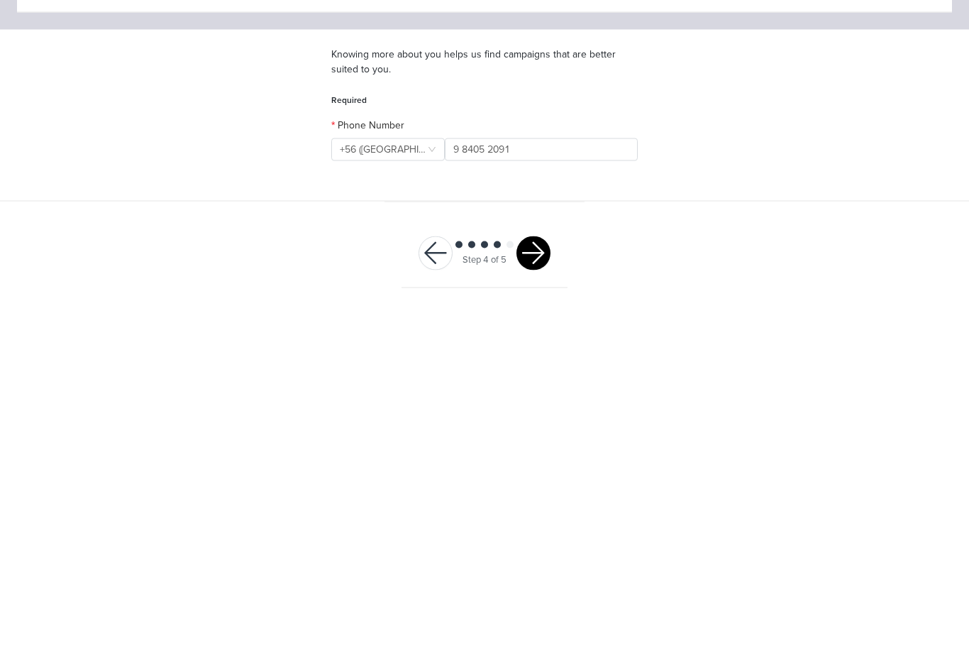
click at [631, 226] on div "STEP 4 OF 5 Other Information Knowing more about you helps us find campaigns th…" at bounding box center [484, 233] width 969 height 384
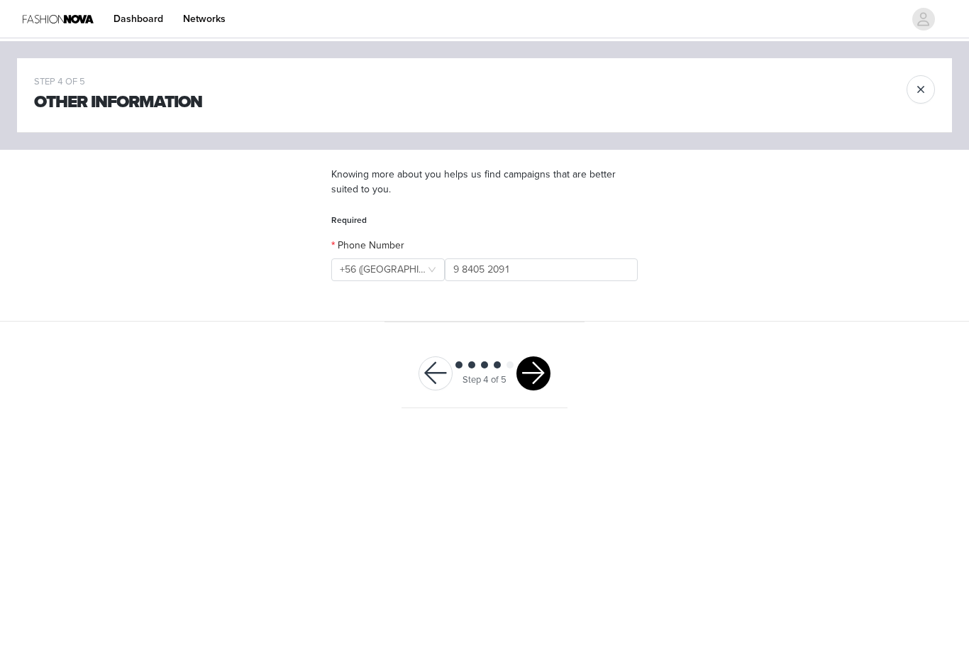
click at [539, 380] on button "button" at bounding box center [533, 373] width 34 height 34
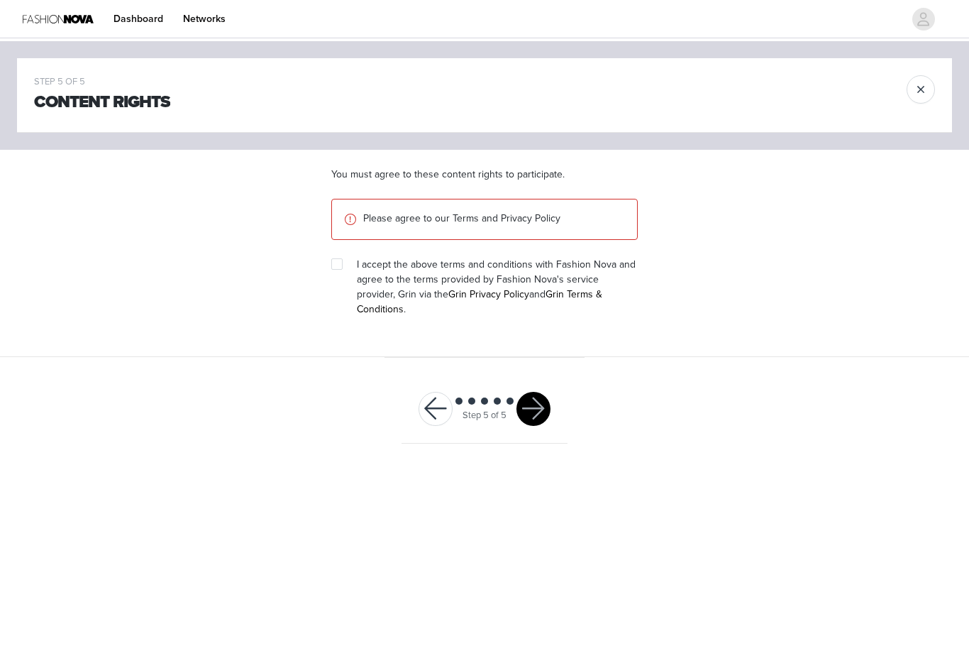
click at [357, 261] on span "I accept the above terms and conditions with Fashion Nova and agree to the term…" at bounding box center [496, 286] width 279 height 57
click at [326, 262] on section "You must agree to these content rights to participate. Please agree to our Term…" at bounding box center [484, 253] width 341 height 207
click at [336, 258] on input "checkbox" at bounding box center [336, 263] width 10 height 10
checkbox input "true"
click at [541, 395] on button "button" at bounding box center [533, 409] width 34 height 34
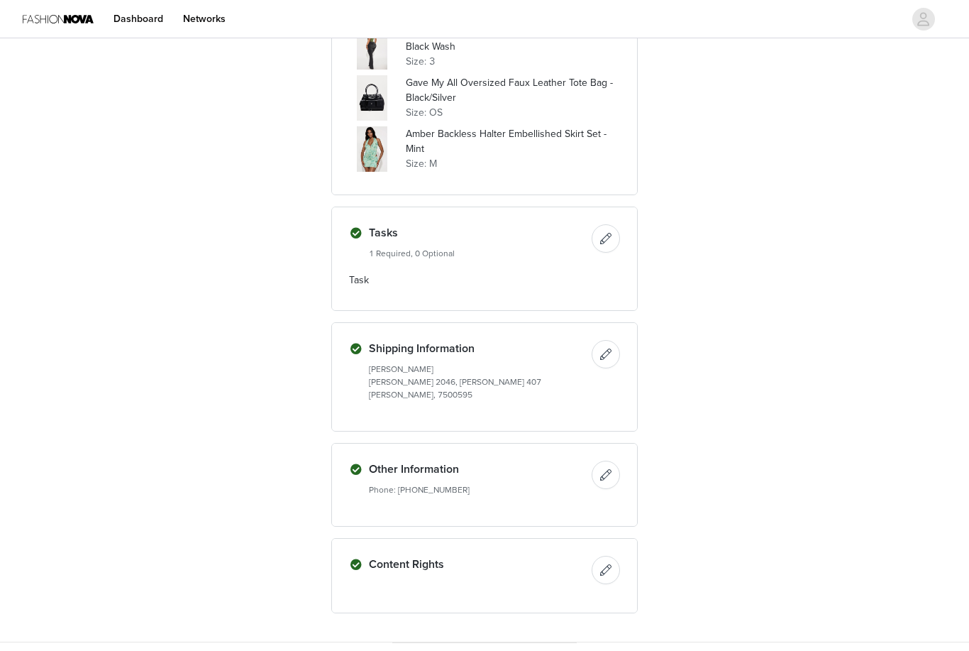
scroll to position [1688, 0]
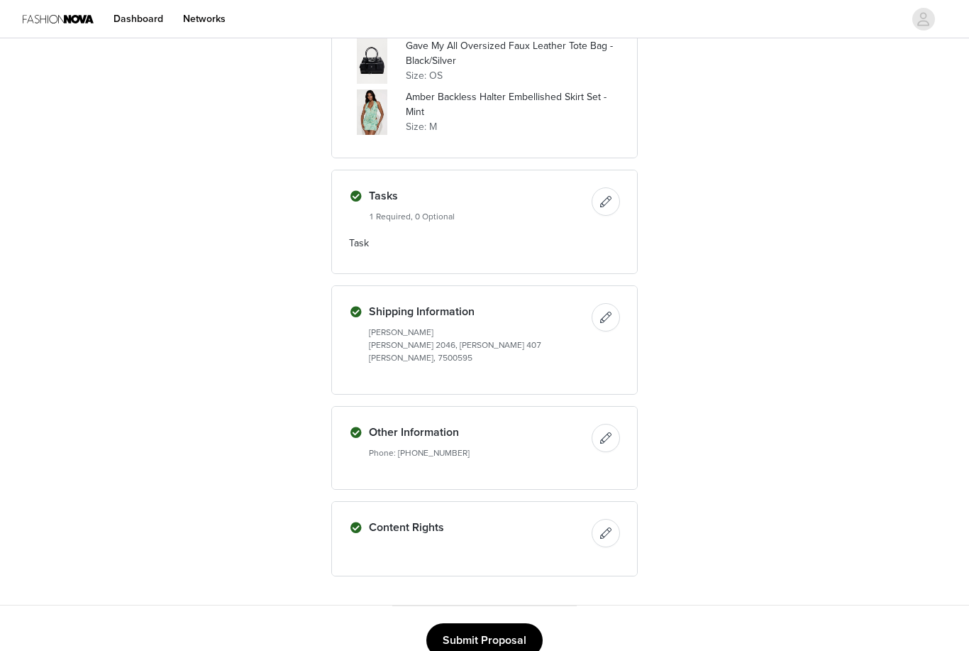
click at [526, 616] on button "Submit Proposal" at bounding box center [484, 640] width 116 height 34
